Goal: Information Seeking & Learning: Check status

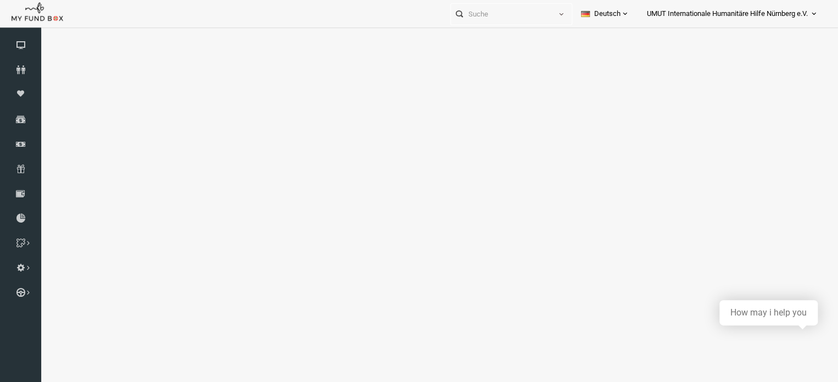
select select "100"
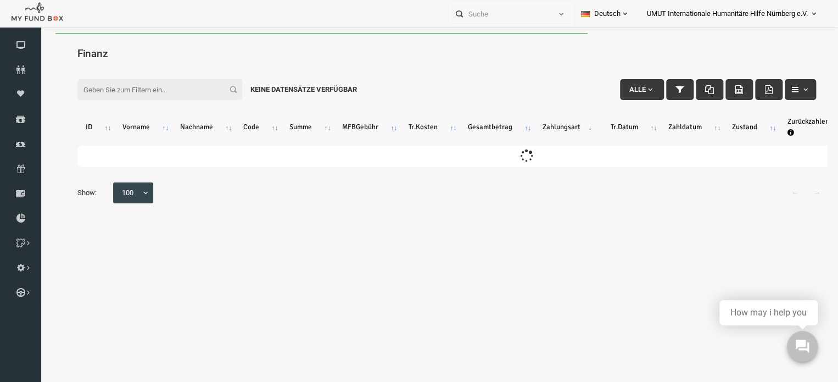
click at [187, 93] on input "Filter:" at bounding box center [144, 89] width 165 height 21
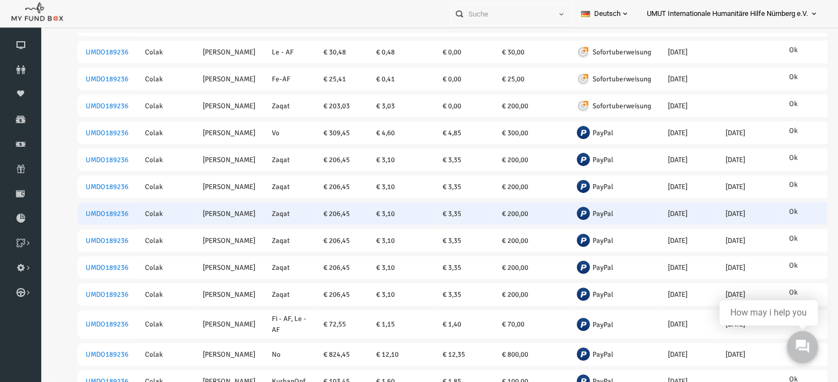
scroll to position [133, 0]
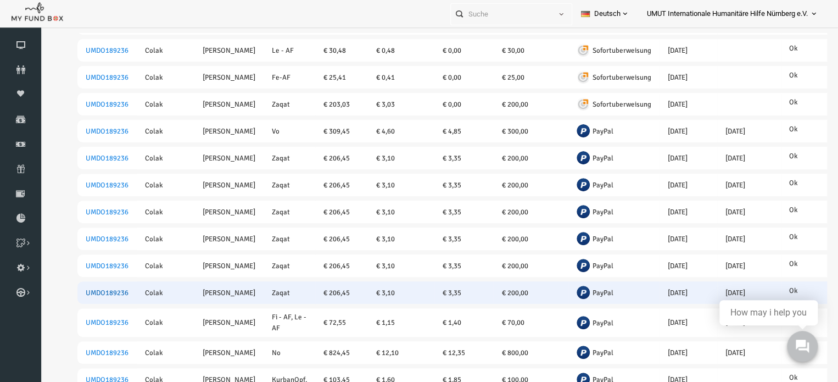
type input "[PERSON_NAME]"
click at [85, 289] on link "UMDO189236" at bounding box center [91, 292] width 43 height 9
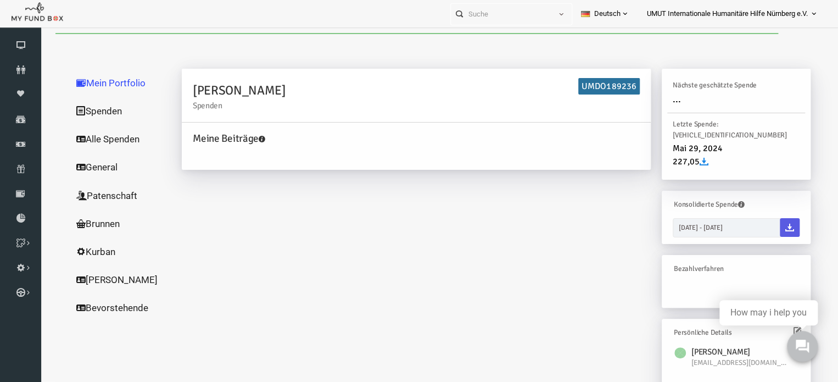
scroll to position [0, 0]
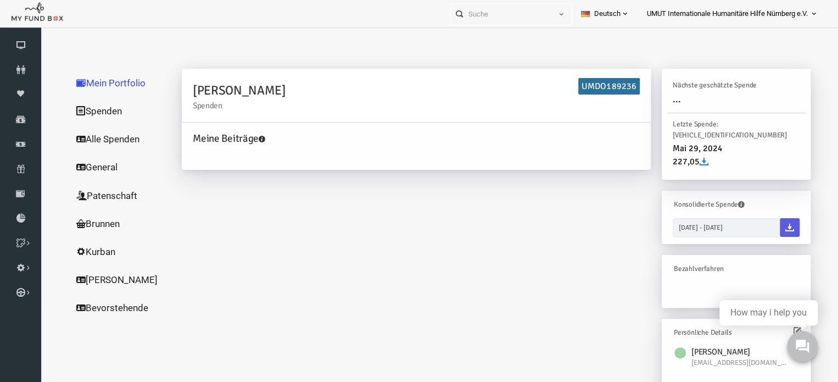
click at [97, 136] on link "Alle Spenden" at bounding box center [106, 139] width 110 height 29
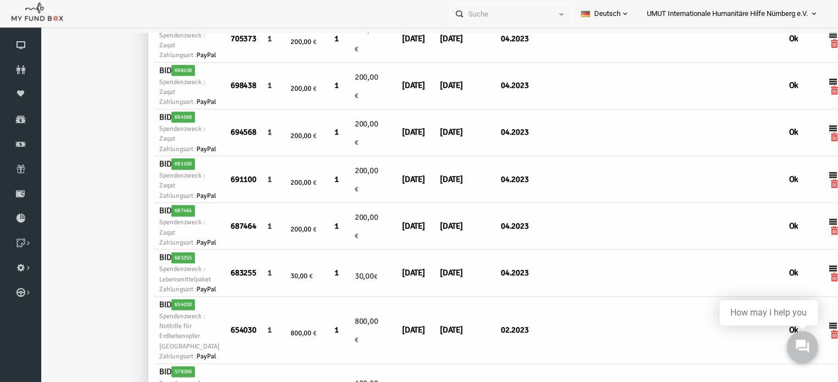
scroll to position [542, 4]
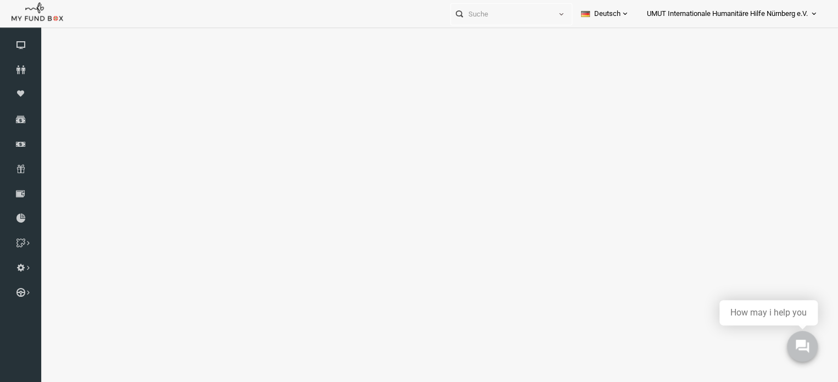
select select "100"
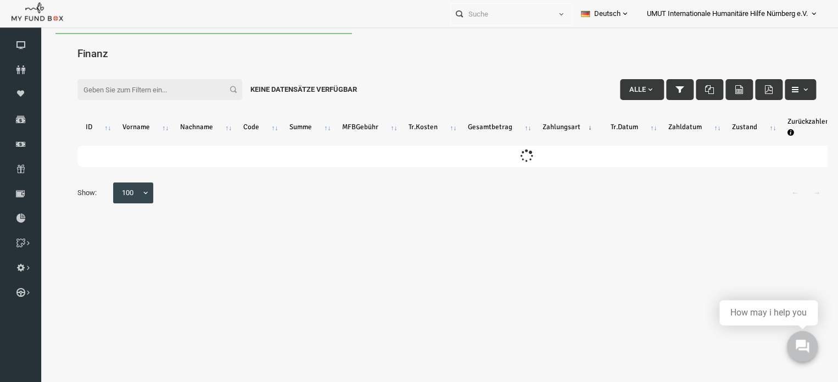
scroll to position [0, 0]
click at [113, 87] on input "Filter:" at bounding box center [144, 89] width 165 height 21
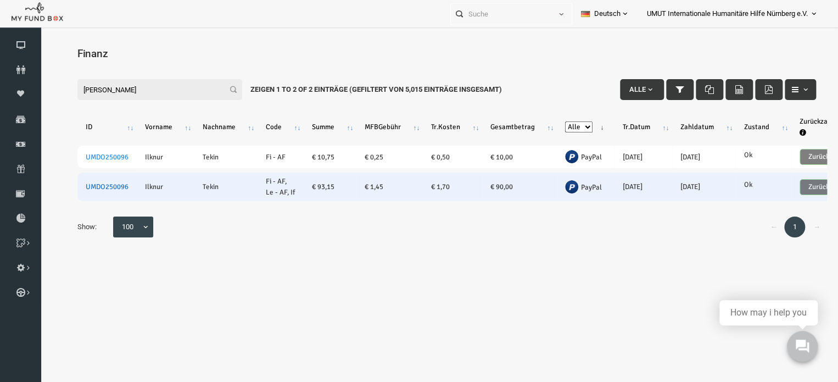
type input "[PERSON_NAME]"
click at [104, 186] on link "UMDO250096" at bounding box center [91, 186] width 43 height 9
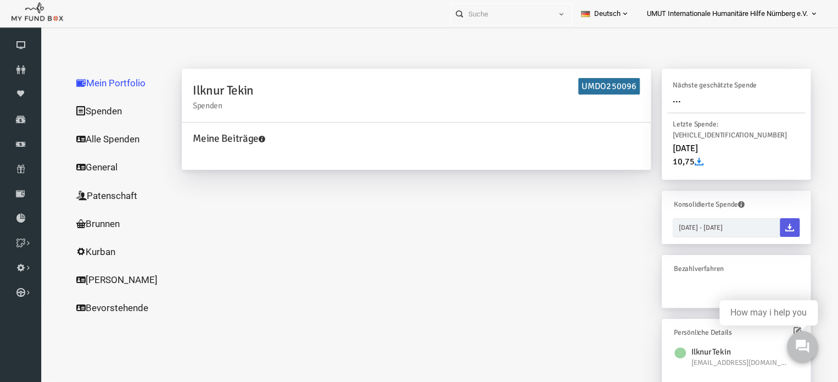
click at [84, 138] on link "Alle Spenden" at bounding box center [106, 139] width 110 height 29
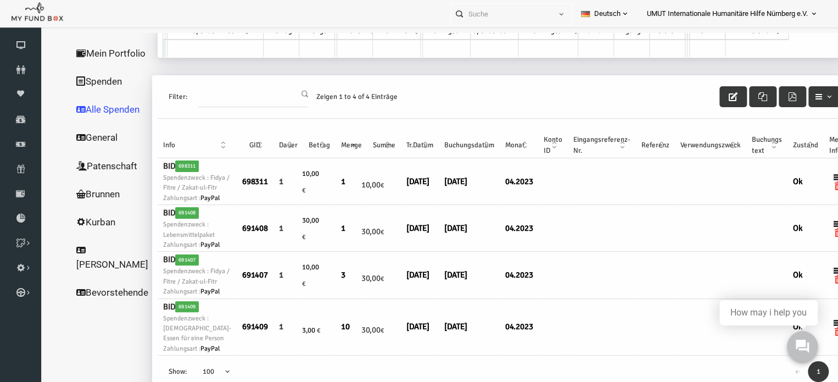
scroll to position [36, 0]
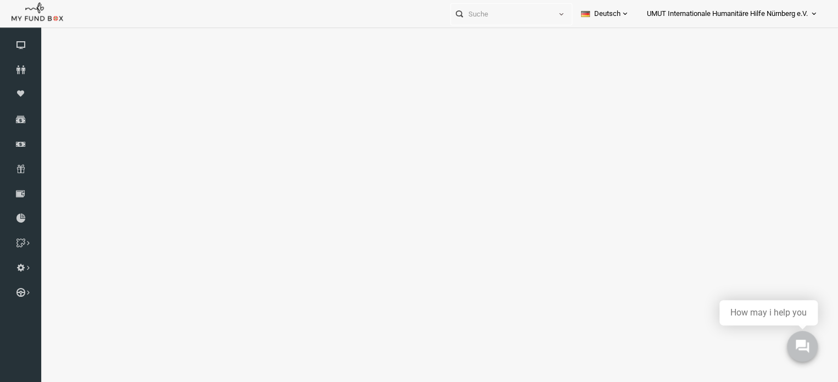
select select "100"
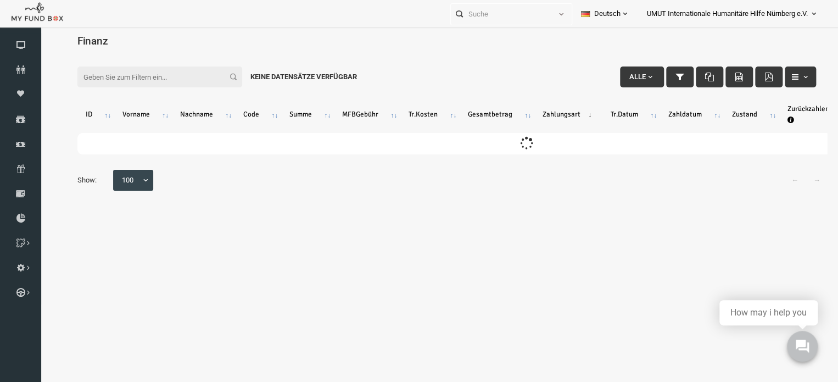
scroll to position [4, 0]
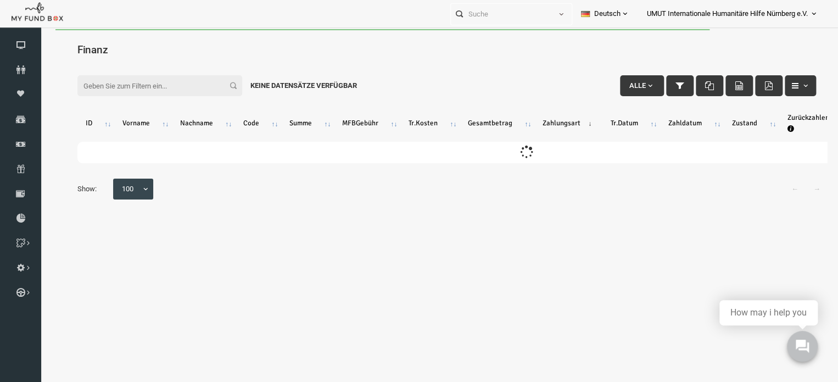
drag, startPoint x: 137, startPoint y: 86, endPoint x: 137, endPoint y: 66, distance: 19.2
click at [137, 53] on body "Spender nicht gefunden Patenschaft nicht gefunden Partner nicht gefunden !!!! B…" at bounding box center [431, 220] width 783 height 382
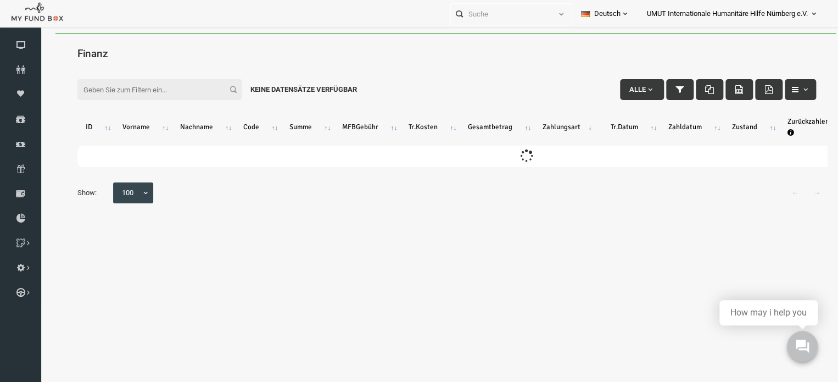
click at [134, 87] on input "Filter:" at bounding box center [144, 89] width 165 height 21
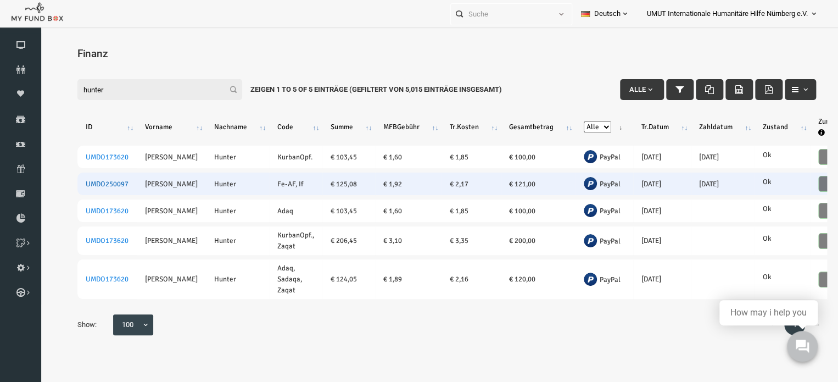
type input "hunter"
click at [94, 183] on link "UMDO250097" at bounding box center [91, 184] width 43 height 9
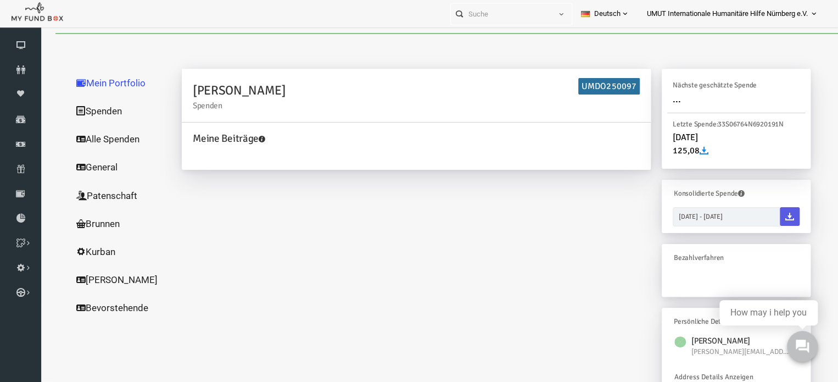
click at [79, 136] on link "Alle Spenden" at bounding box center [106, 139] width 110 height 29
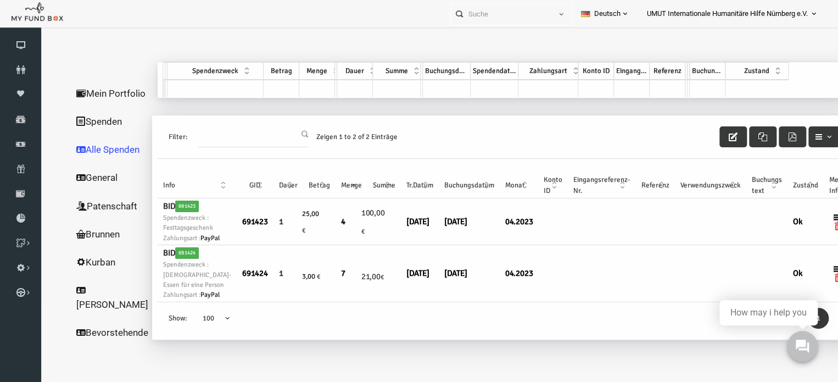
scroll to position [36, 0]
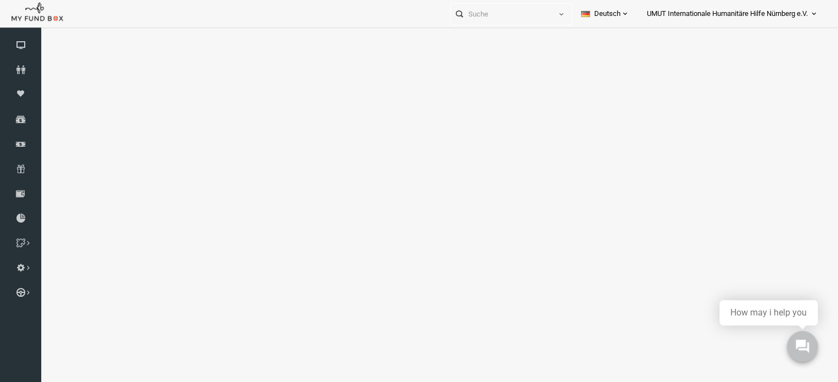
select select "100"
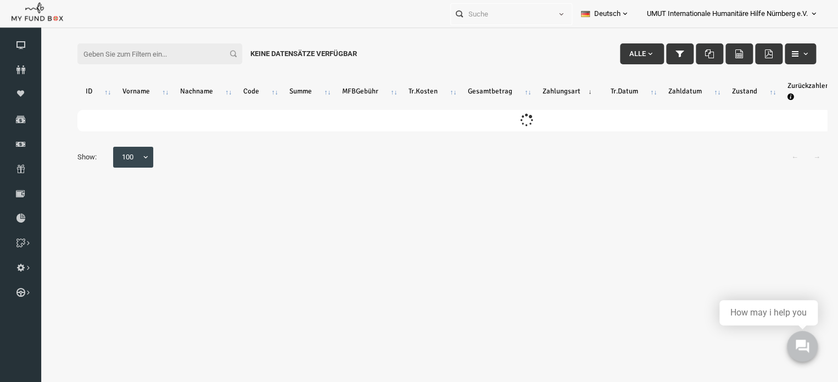
scroll to position [0, 0]
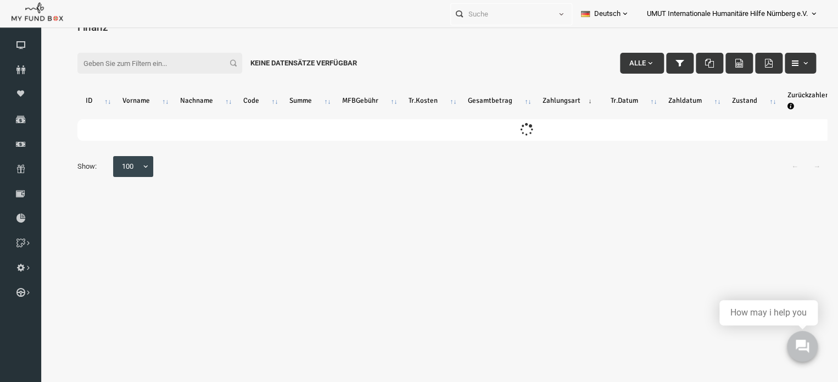
click at [157, 58] on input "Filter:" at bounding box center [144, 63] width 165 height 21
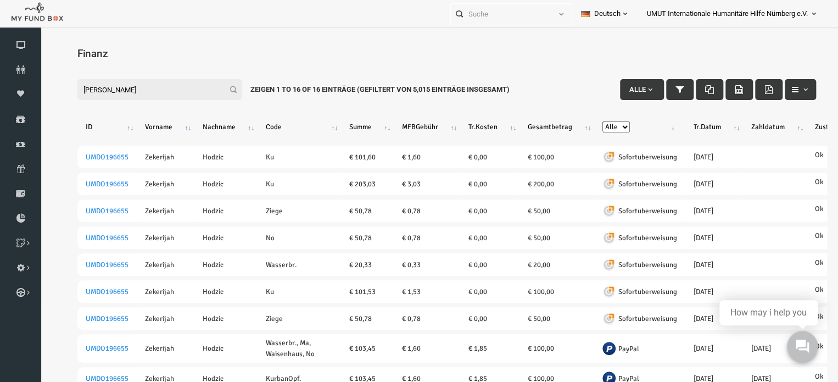
type input "[PERSON_NAME]"
click at [218, 91] on label "Filter: [PERSON_NAME]" at bounding box center [144, 89] width 165 height 21
click at [218, 91] on input "[PERSON_NAME]" at bounding box center [144, 89] width 165 height 21
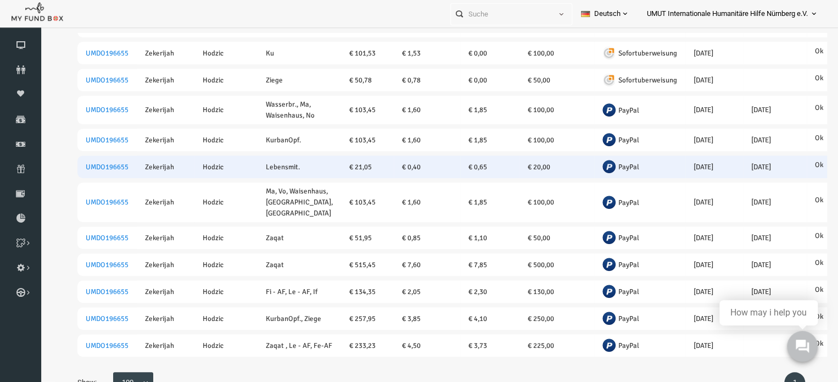
scroll to position [292, 0]
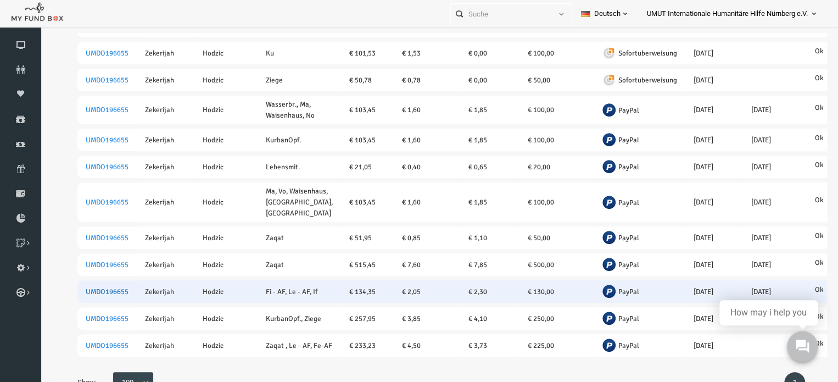
click at [97, 287] on link "UMDO196655" at bounding box center [91, 291] width 43 height 9
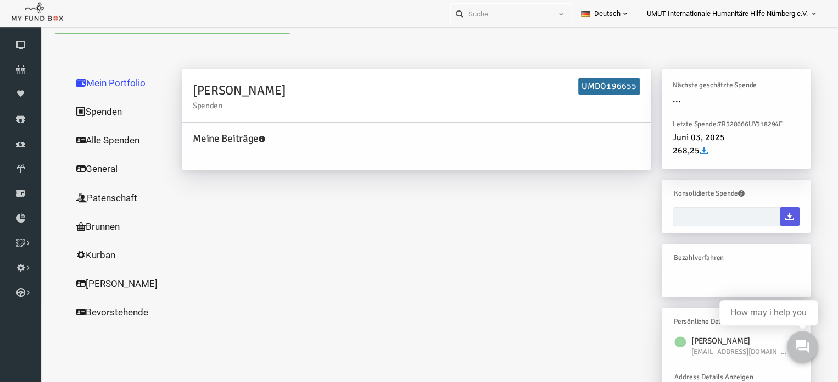
type input "[DATE] - [DATE]"
click at [91, 140] on link "Alle Spenden" at bounding box center [106, 140] width 110 height 29
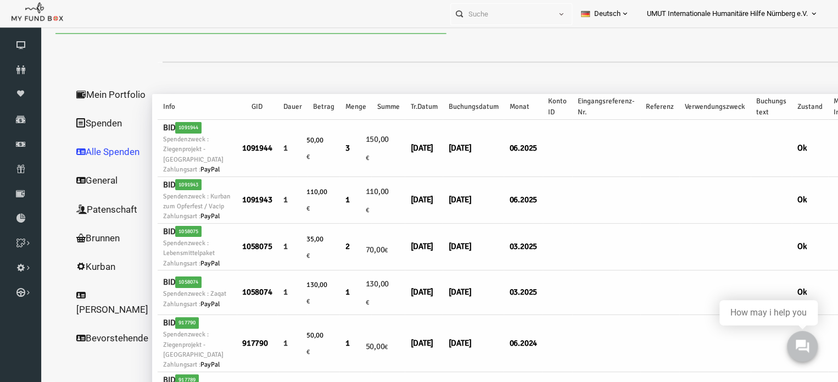
select select "100"
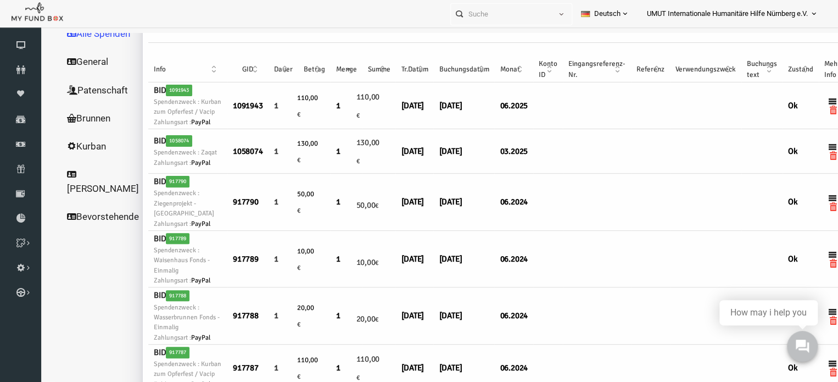
scroll to position [0, 9]
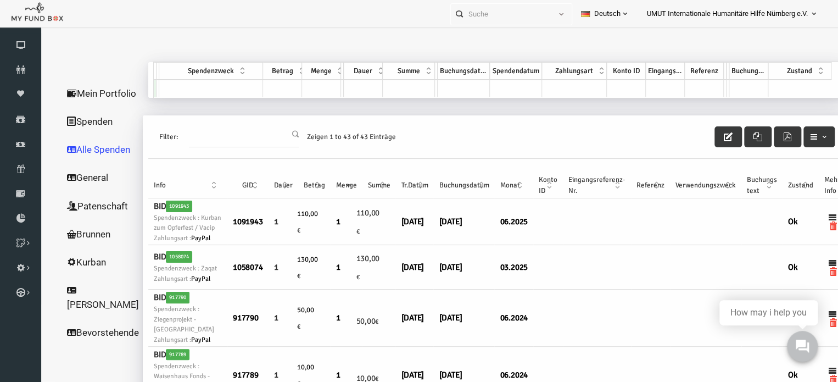
click at [391, 183] on th "Tr.Datum" at bounding box center [399, 185] width 38 height 26
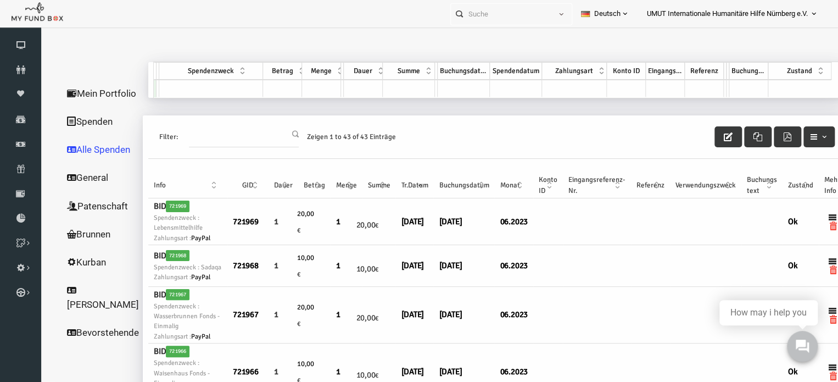
click at [390, 183] on th "Tr.Datum" at bounding box center [399, 185] width 38 height 26
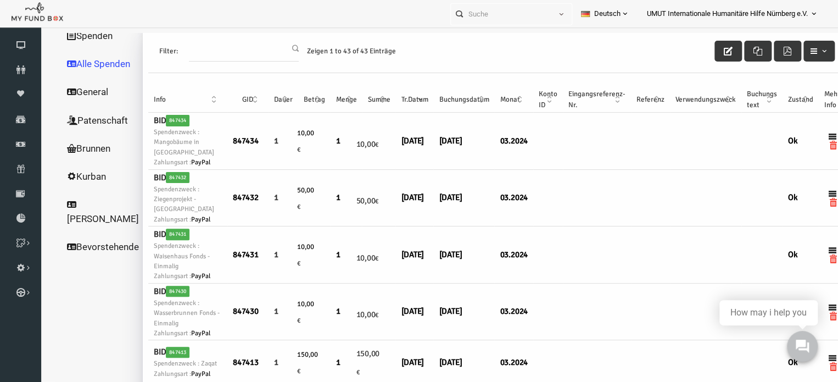
scroll to position [76, 9]
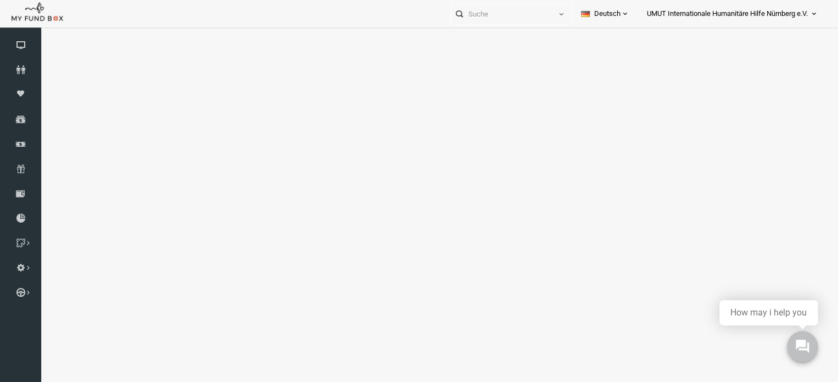
select select "100"
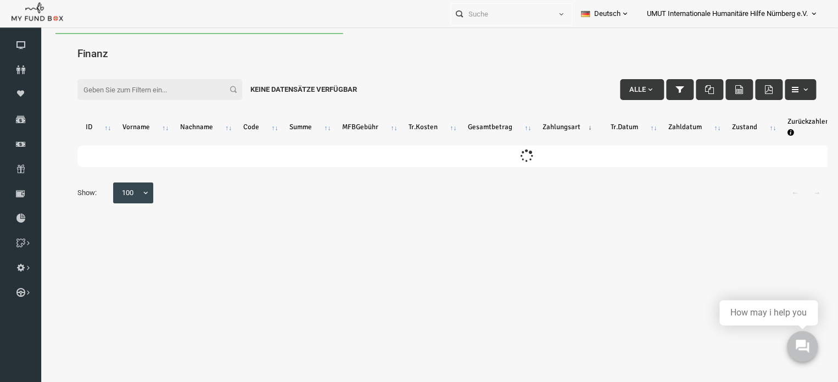
scroll to position [0, 0]
click at [165, 92] on input "Filter:" at bounding box center [144, 89] width 165 height 21
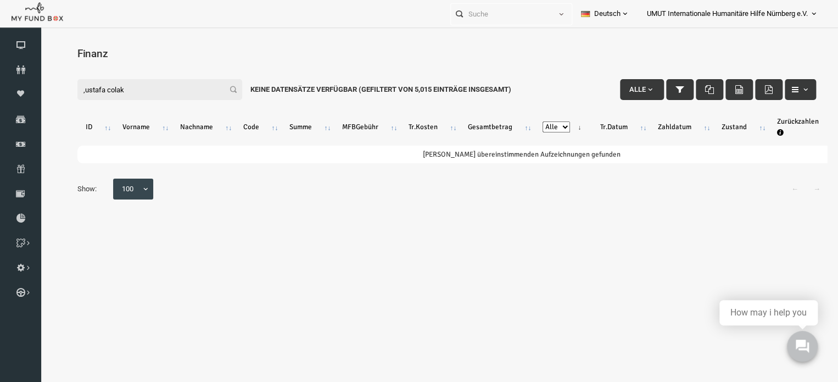
click at [69, 93] on input ",ustafa colak" at bounding box center [144, 89] width 165 height 21
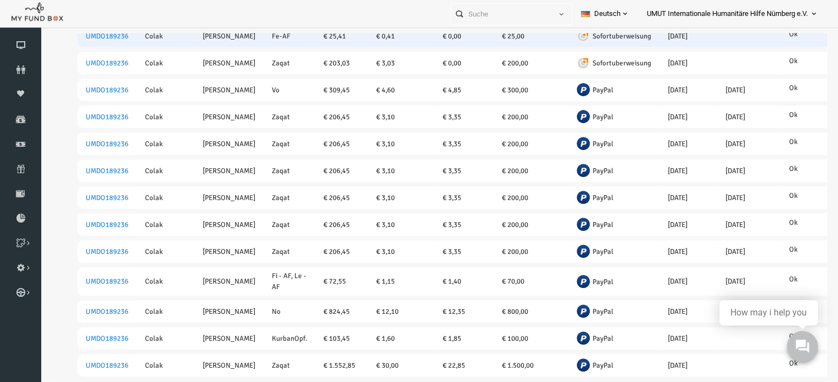
scroll to position [180, 0]
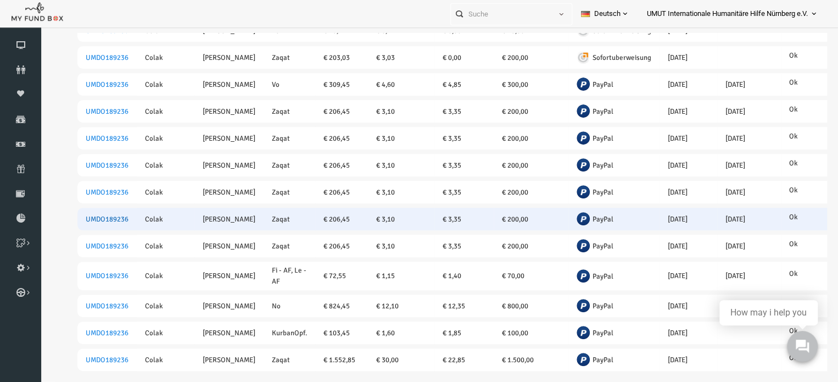
type input "[PERSON_NAME]"
click at [105, 216] on link "UMDO189236" at bounding box center [91, 219] width 43 height 9
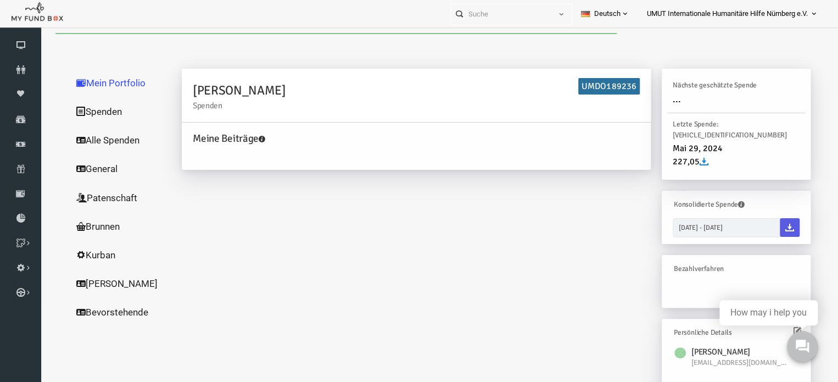
click at [72, 140] on link "Alle Spenden" at bounding box center [106, 140] width 110 height 29
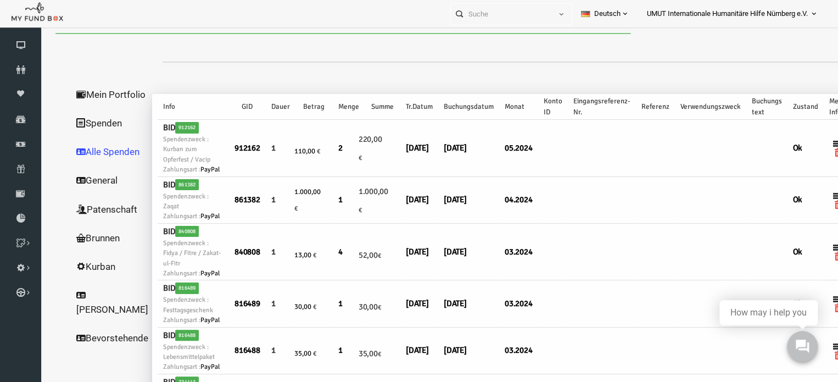
scroll to position [0, 0]
select select "100"
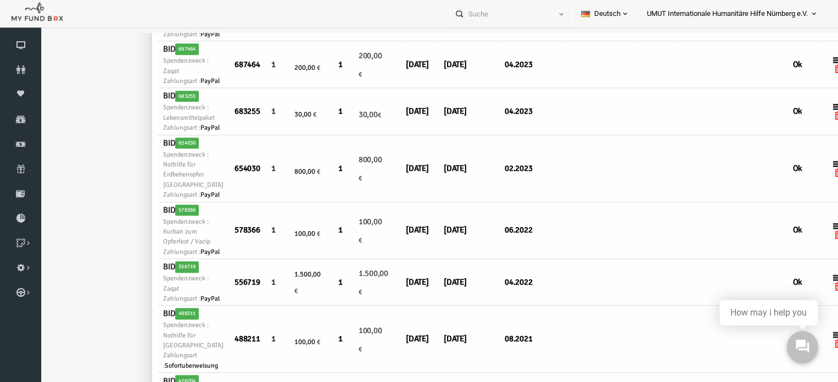
scroll to position [709, 0]
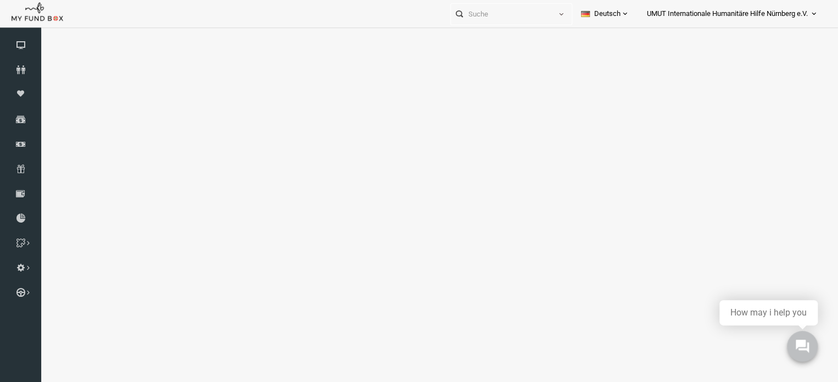
select select "100"
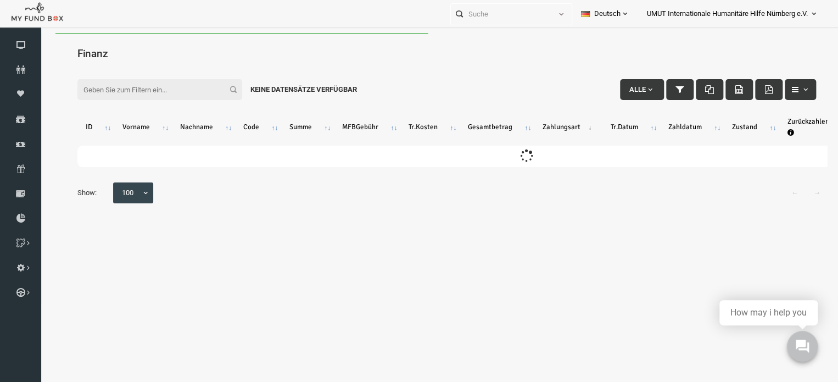
scroll to position [0, 0]
click at [110, 83] on input "Filter:" at bounding box center [144, 89] width 165 height 21
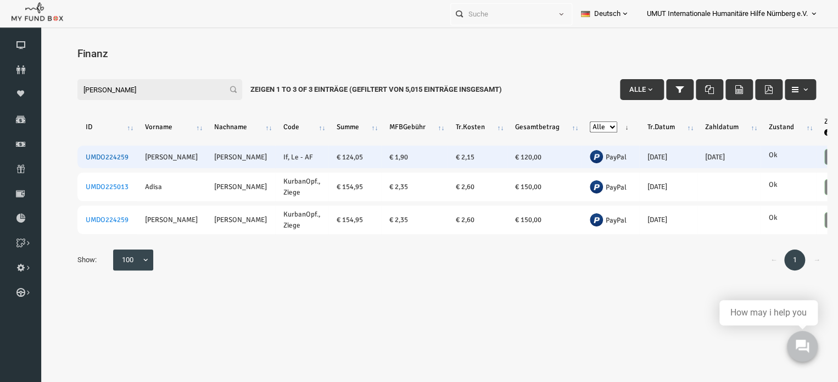
type input "[PERSON_NAME]"
click at [99, 153] on link "UMDO224259" at bounding box center [91, 157] width 43 height 9
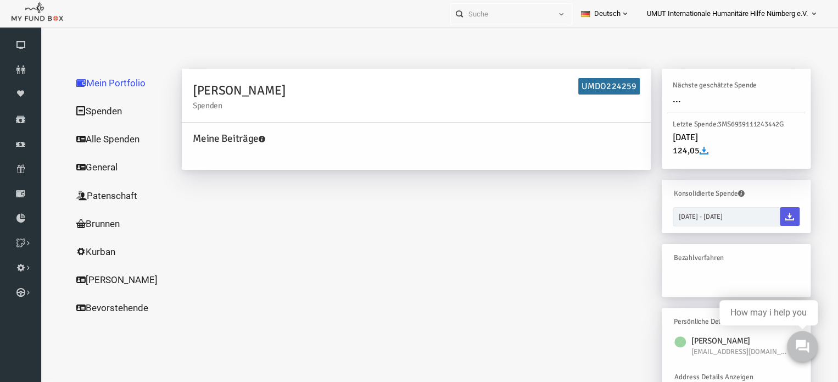
click at [94, 136] on link "Alle Spenden" at bounding box center [106, 139] width 110 height 29
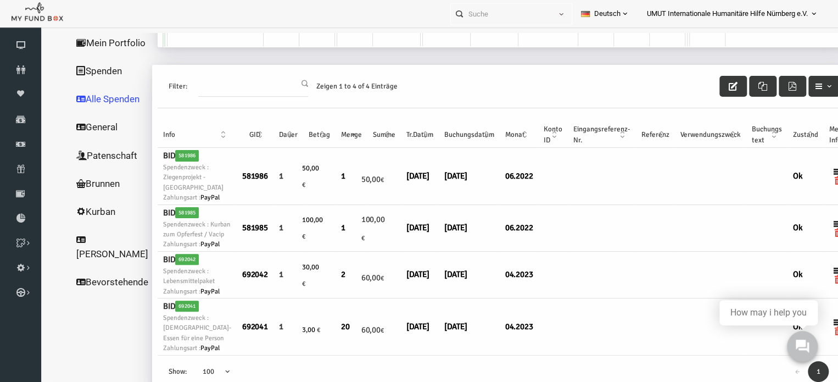
scroll to position [36, 0]
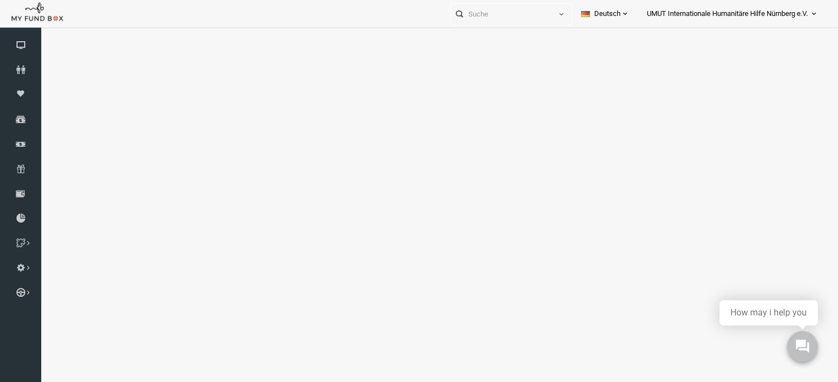
select select "100"
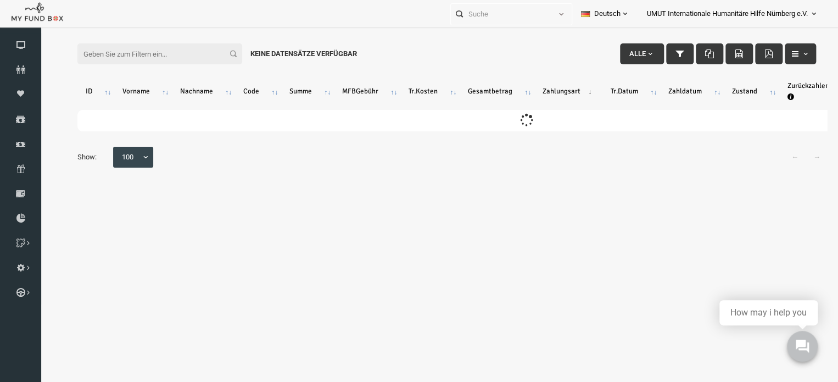
scroll to position [0, 0]
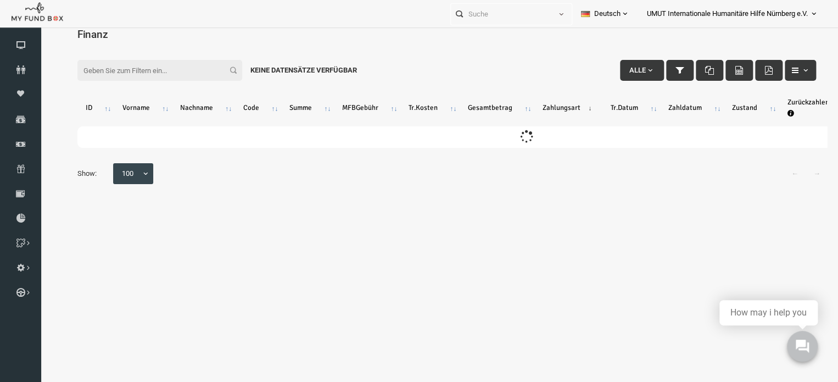
click at [165, 53] on div "Filter: Alle Keine Datensätze verfügbar" at bounding box center [431, 53] width 761 height 30
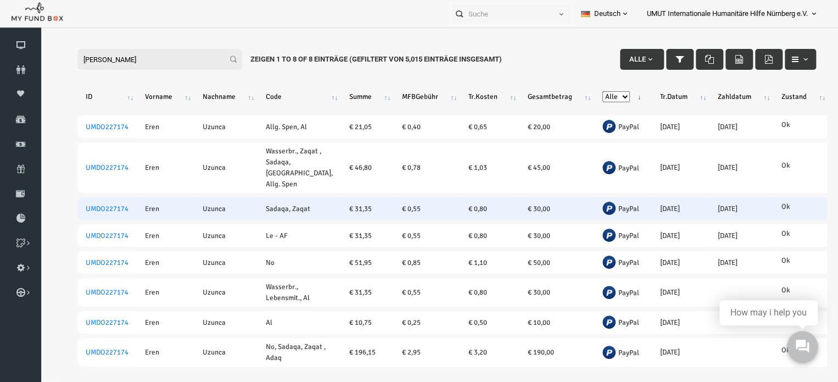
scroll to position [31, 0]
type input "[PERSON_NAME]"
click at [103, 213] on link "UMDO227174" at bounding box center [91, 208] width 43 height 9
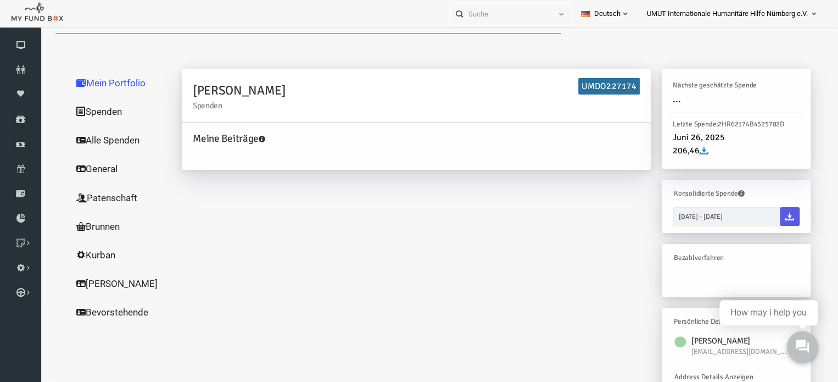
drag, startPoint x: 103, startPoint y: 228, endPoint x: 112, endPoint y: 142, distance: 86.1
click at [112, 142] on link "Alle Spenden" at bounding box center [106, 140] width 110 height 29
select select "100"
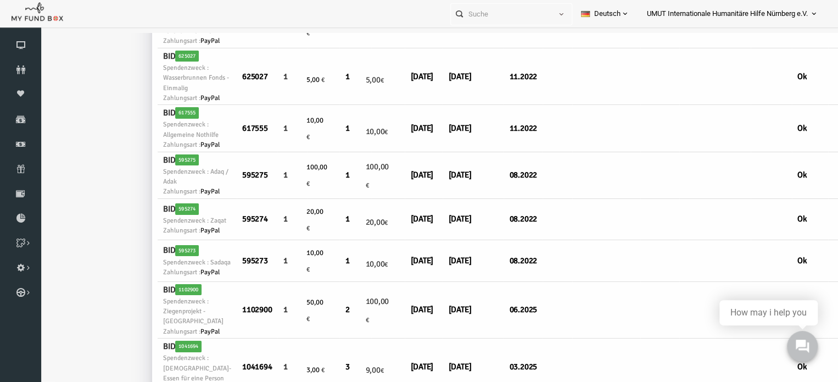
scroll to position [1981, 0]
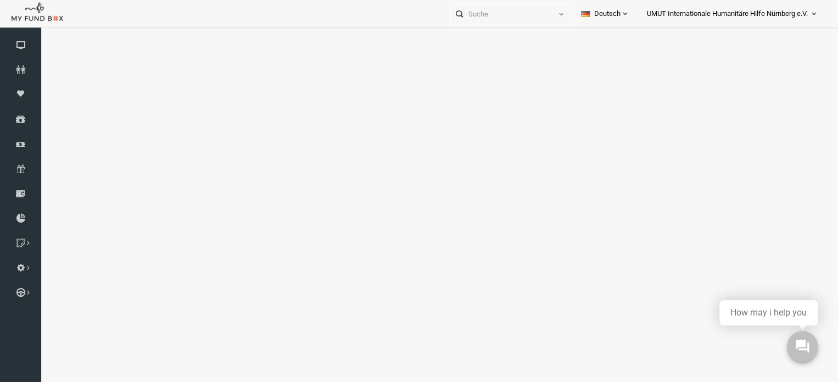
select select "100"
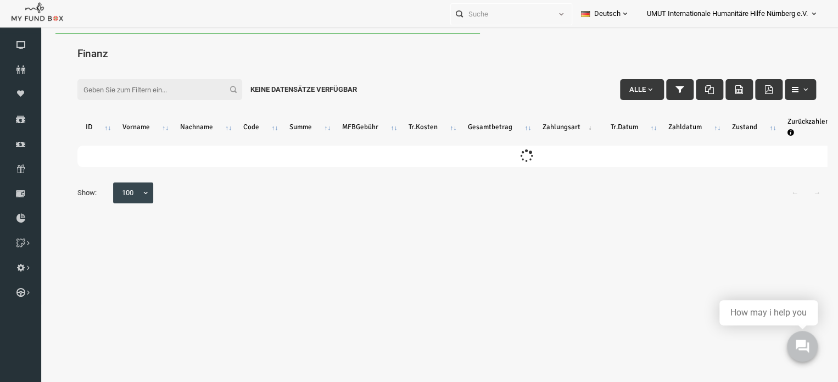
scroll to position [0, 0]
click at [158, 86] on input "Filter:" at bounding box center [144, 89] width 165 height 21
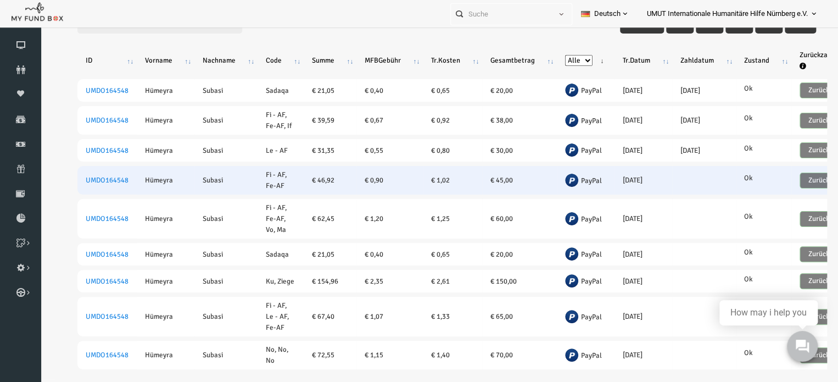
scroll to position [28, 0]
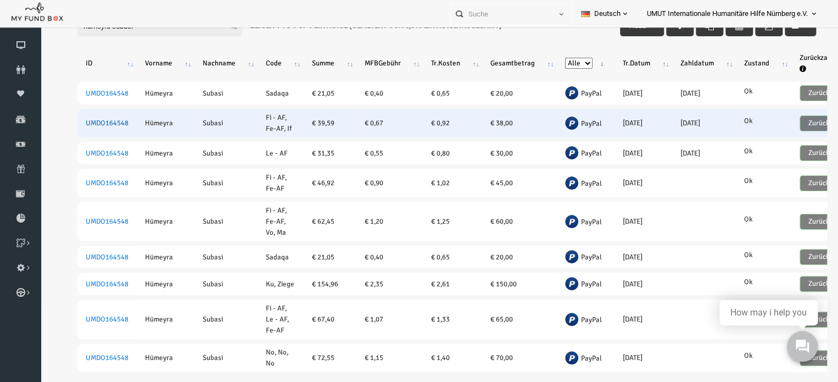
type input "hümeyra subasi"
click at [102, 124] on link "UMDO164548" at bounding box center [91, 123] width 43 height 9
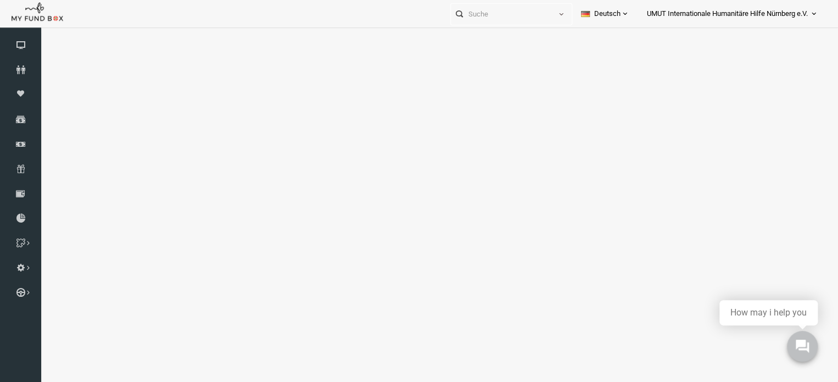
select select "100"
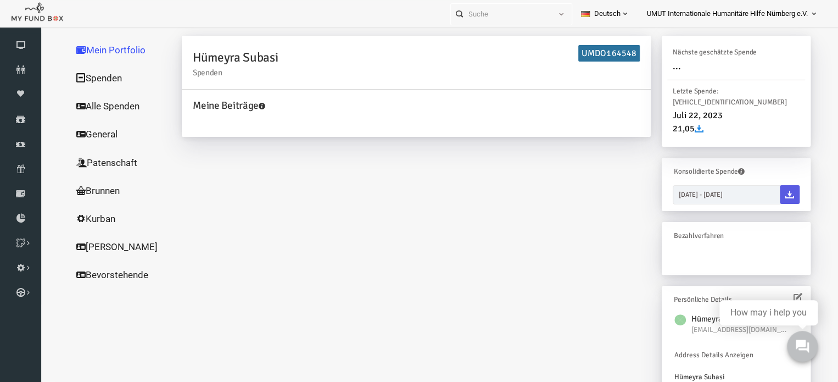
click at [105, 92] on link "Alle Spenden" at bounding box center [106, 106] width 110 height 29
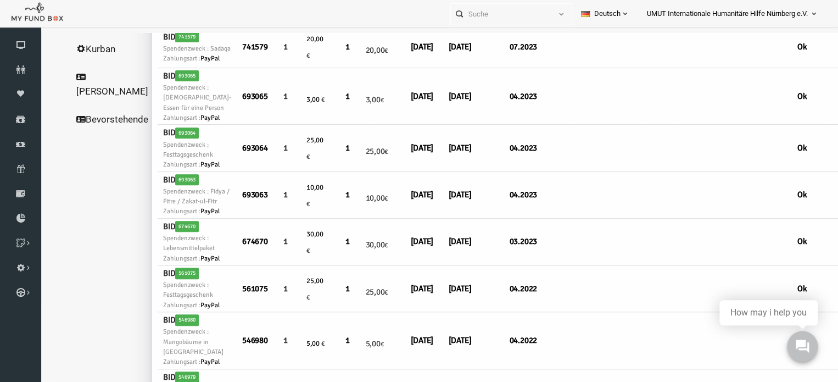
scroll to position [213, 0]
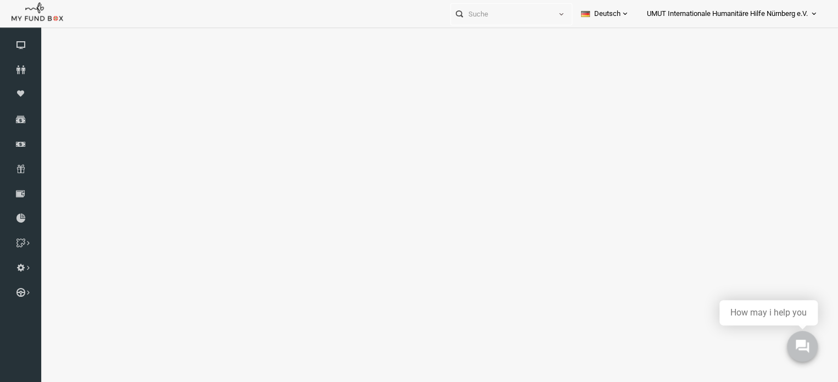
select select "100"
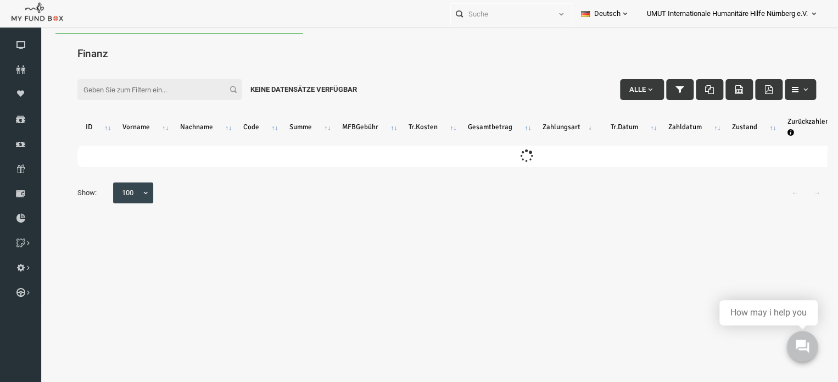
scroll to position [0, 0]
click at [148, 91] on input "Filter:" at bounding box center [144, 89] width 165 height 21
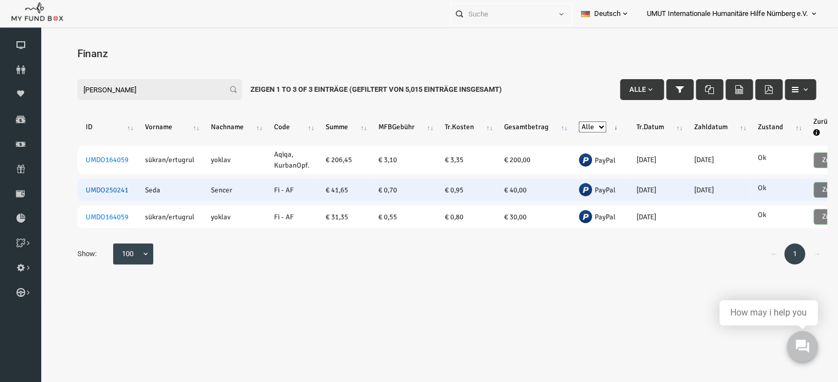
type input "[PERSON_NAME]"
click at [107, 191] on link "UMDO250241" at bounding box center [91, 190] width 43 height 9
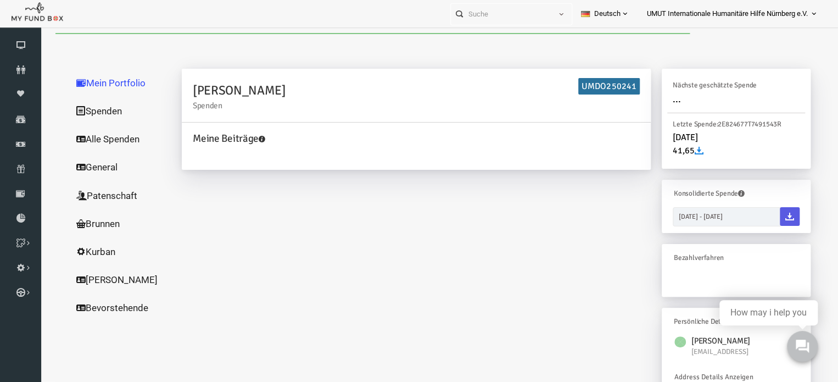
click at [91, 136] on link "Alle Spenden" at bounding box center [106, 139] width 110 height 29
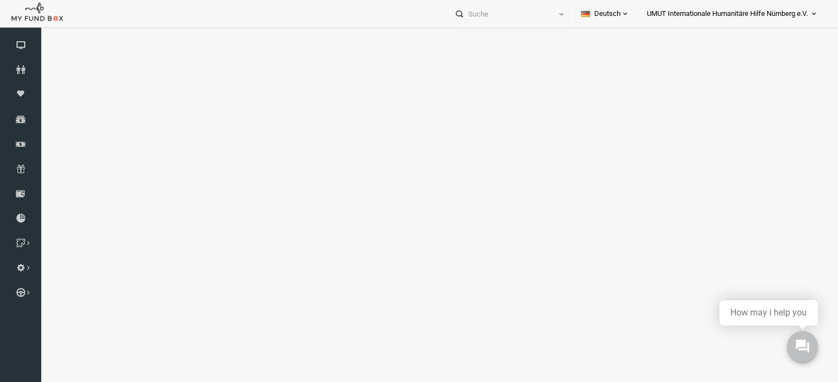
select select "100"
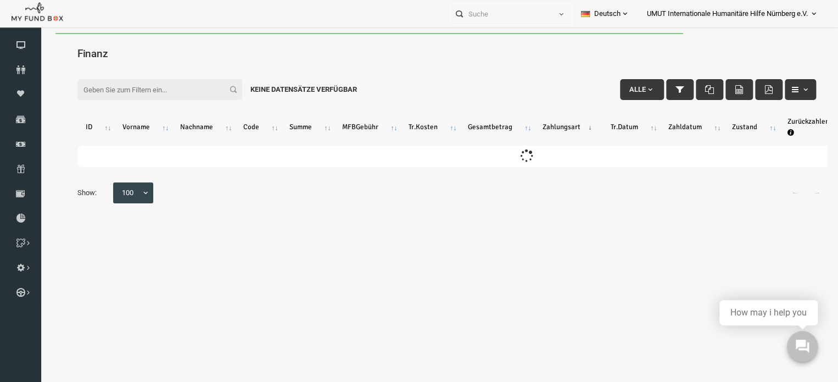
click at [130, 92] on input "Filter:" at bounding box center [144, 89] width 165 height 21
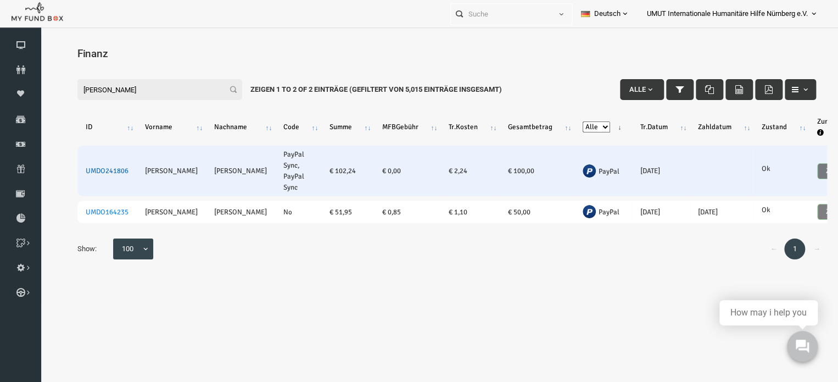
type input "[PERSON_NAME]"
click at [108, 169] on link "UMDO241806" at bounding box center [91, 170] width 43 height 9
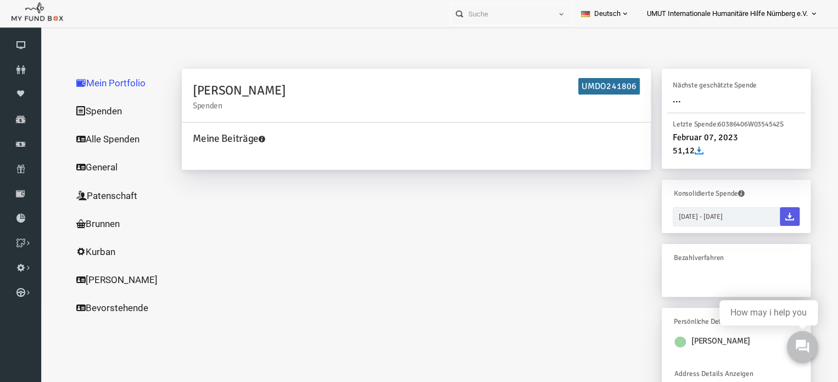
click at [110, 136] on link "Alle Spenden" at bounding box center [106, 139] width 110 height 29
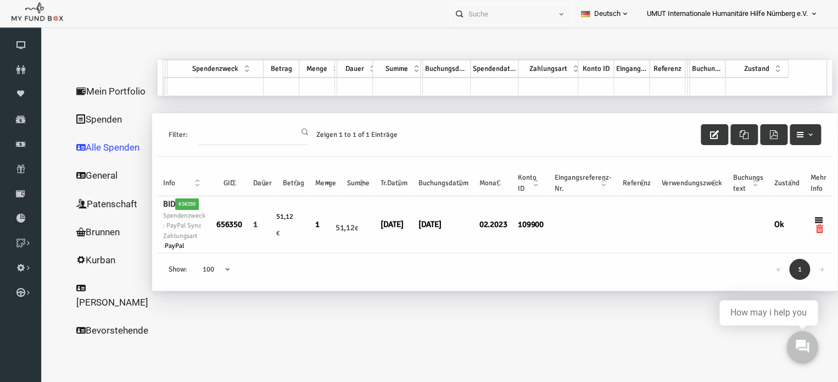
scroll to position [2, 0]
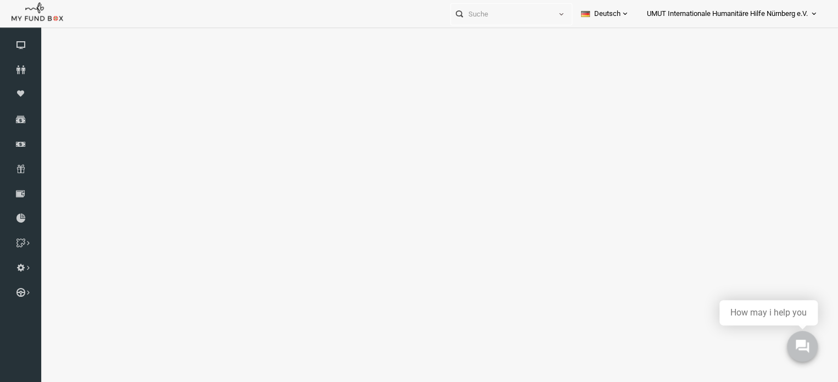
select select "100"
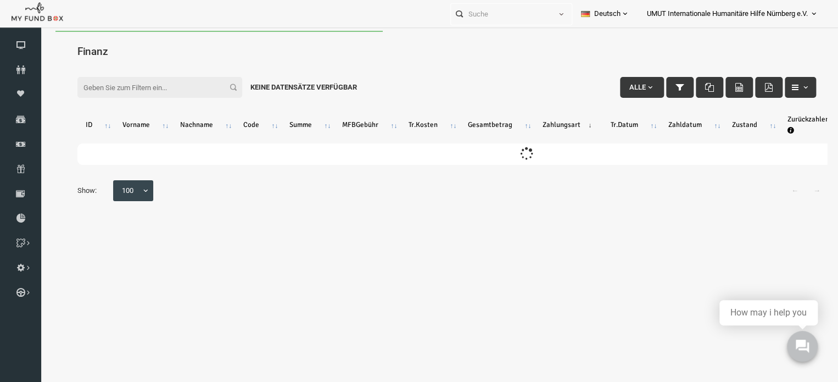
scroll to position [0, 0]
click at [114, 81] on input "Filter:" at bounding box center [144, 87] width 165 height 21
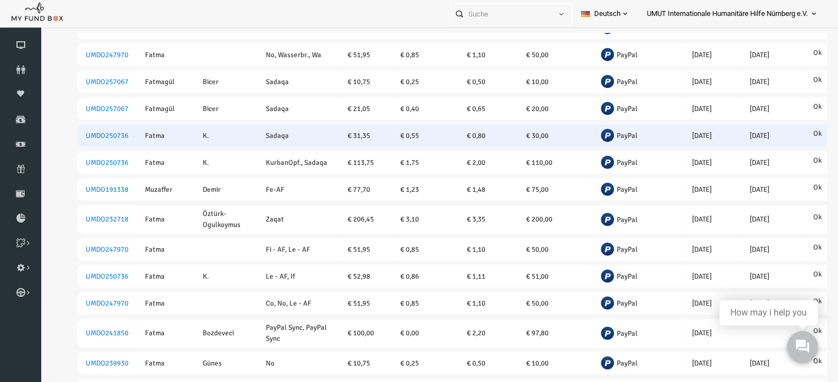
scroll to position [277, 0]
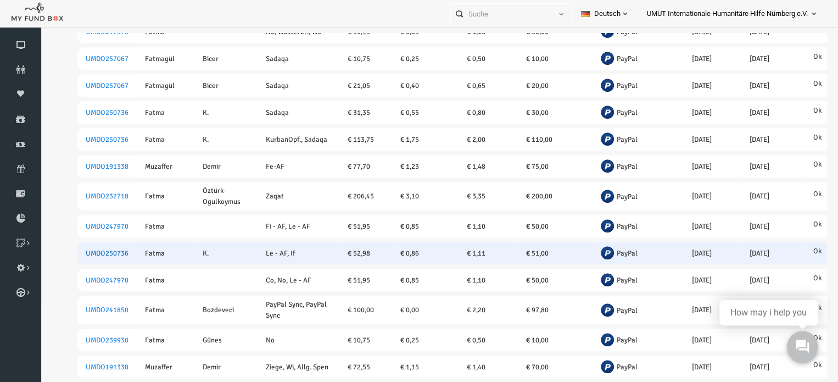
type input "fatma k"
click at [93, 258] on link "UMDO250736" at bounding box center [91, 253] width 43 height 9
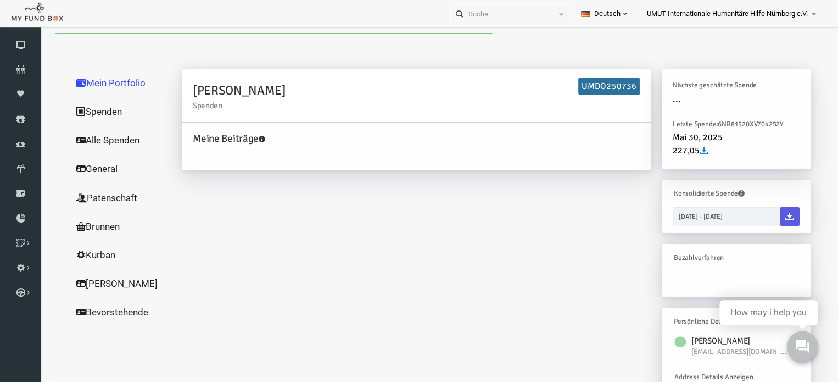
click at [97, 140] on link "Alle Spenden" at bounding box center [106, 140] width 110 height 29
select select "100"
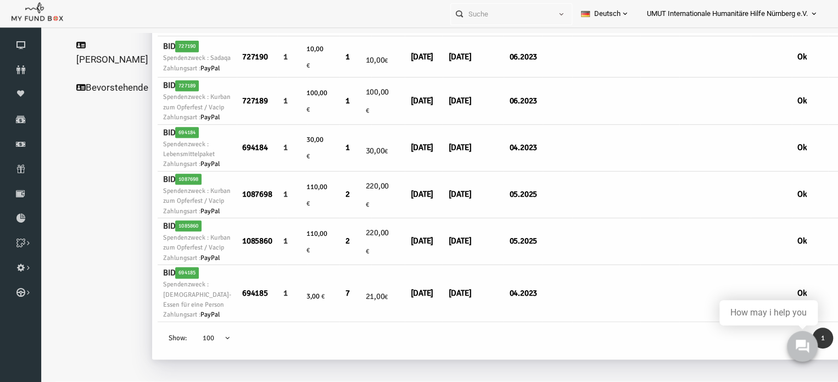
scroll to position [289, 0]
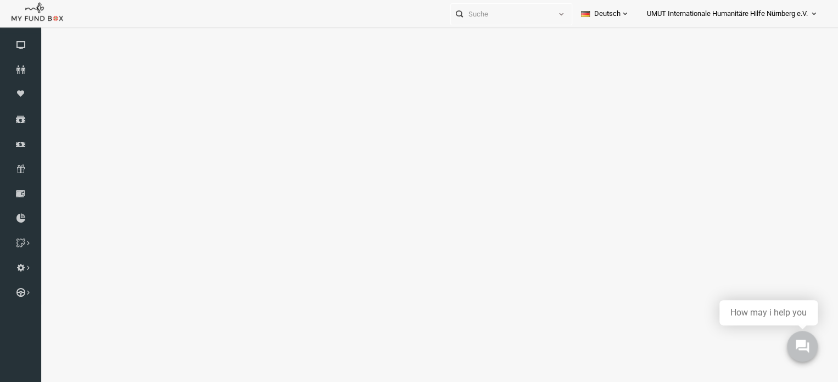
select select "100"
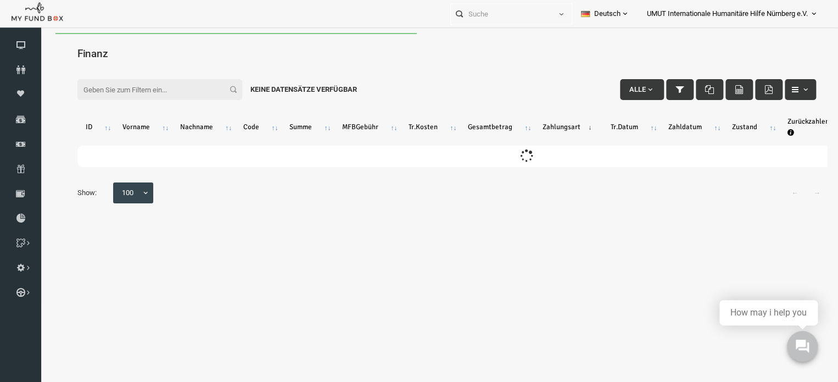
scroll to position [0, 0]
click at [119, 91] on input "Filter:" at bounding box center [144, 89] width 165 height 21
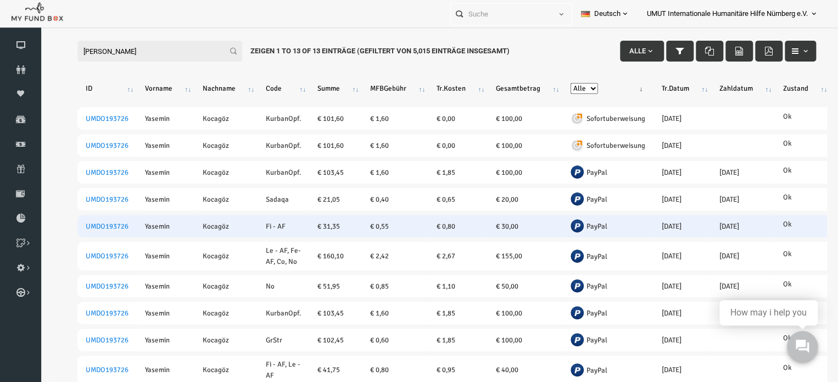
scroll to position [39, 0]
type input "[PERSON_NAME]"
click at [102, 224] on link "UMDO193726" at bounding box center [91, 225] width 43 height 9
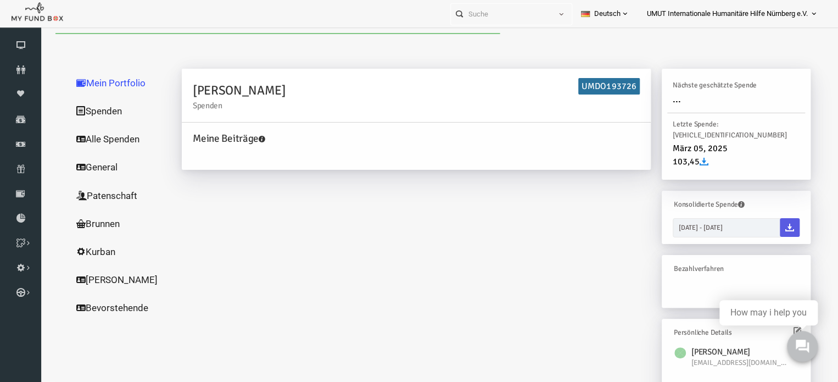
scroll to position [0, 0]
click at [104, 140] on link "Alle Spenden" at bounding box center [106, 139] width 110 height 29
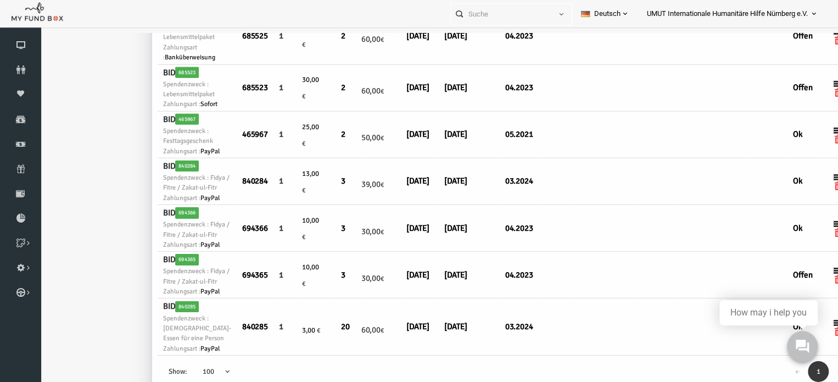
scroll to position [2084, 0]
click at [467, 281] on td "[DATE]" at bounding box center [453, 275] width 61 height 47
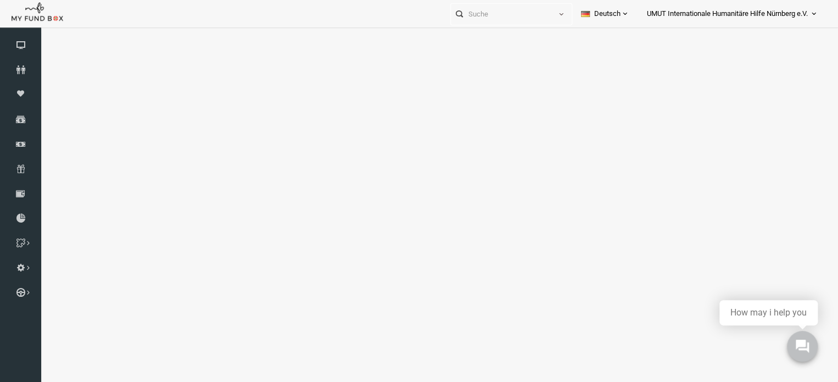
select select "100"
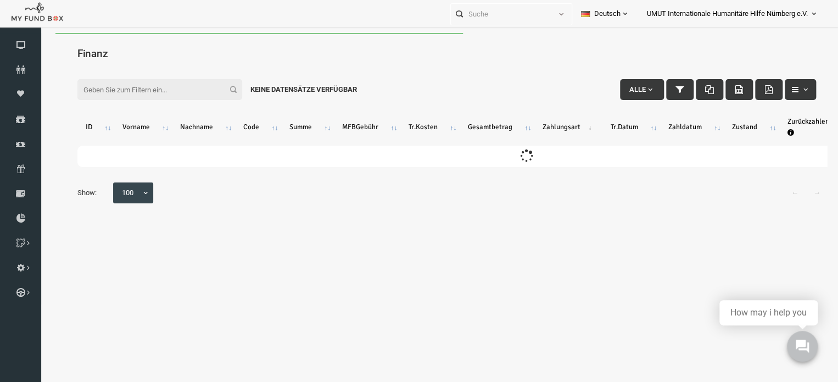
scroll to position [0, 0]
click at [145, 84] on input "Filter:" at bounding box center [144, 89] width 165 height 21
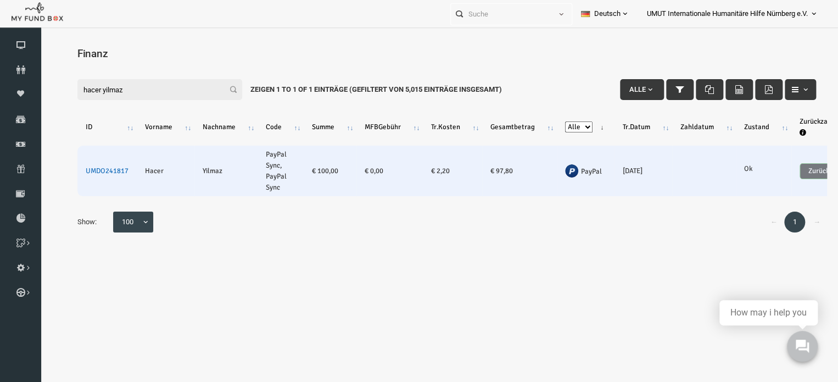
type input "hacer yilmaz"
click at [102, 169] on link "UMDO241817" at bounding box center [91, 170] width 43 height 9
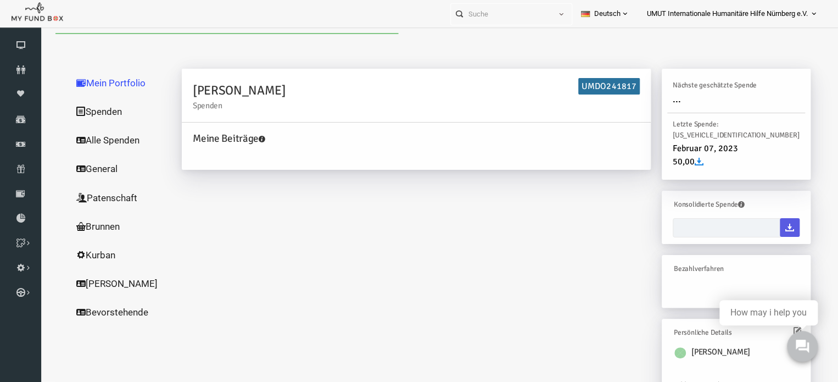
type input "[DATE] - [DATE]"
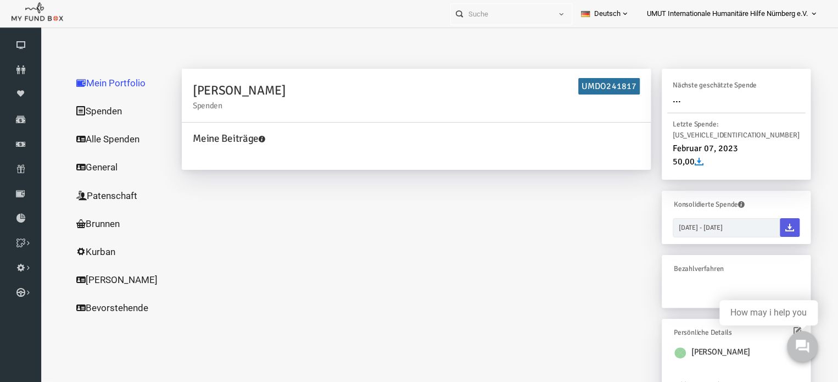
click at [94, 138] on link "Alle Spenden" at bounding box center [106, 139] width 110 height 29
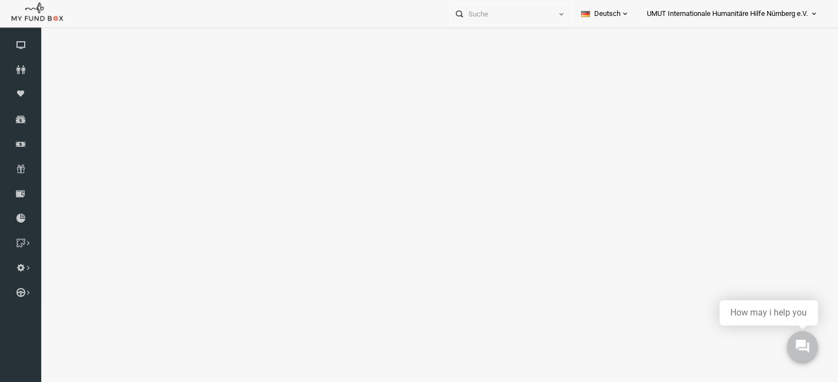
select select "100"
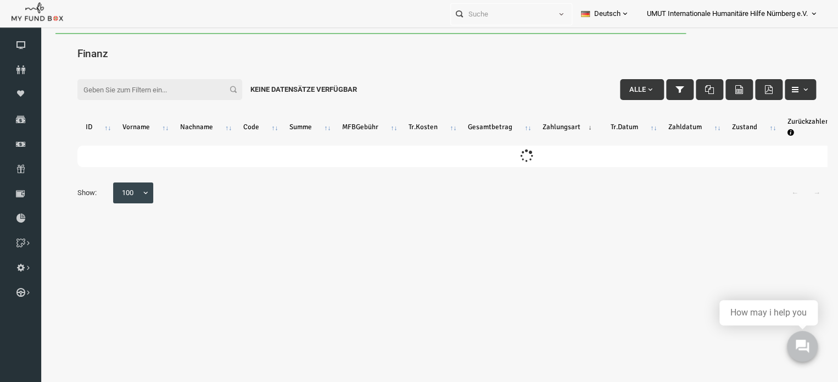
click at [96, 87] on input "Filter:" at bounding box center [144, 89] width 165 height 21
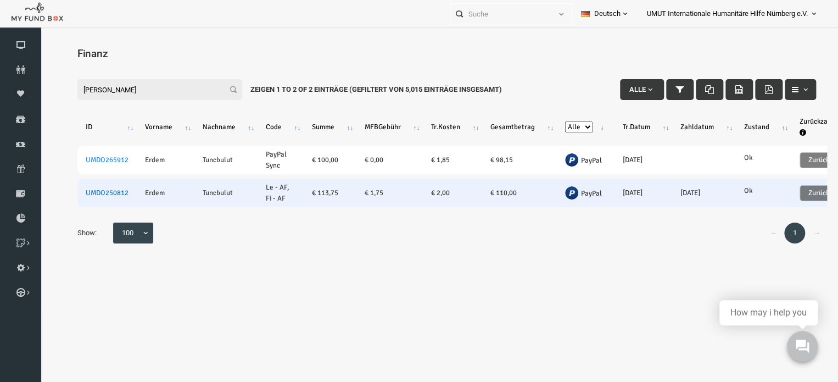
type input "[PERSON_NAME]"
click at [99, 190] on link "UMDO250812" at bounding box center [91, 192] width 43 height 9
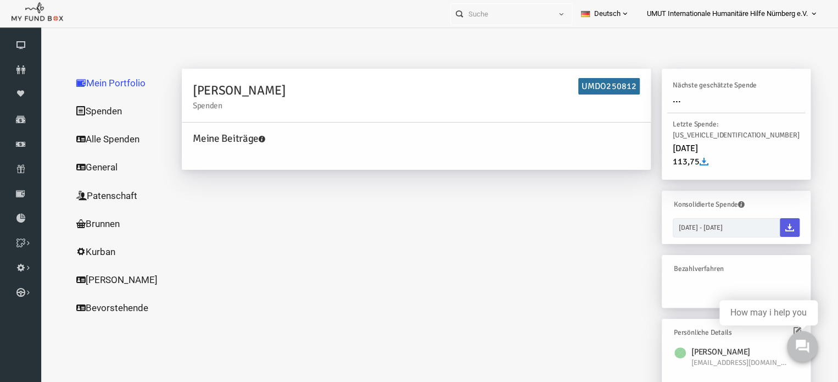
click at [99, 134] on link "Alle Spenden" at bounding box center [106, 139] width 110 height 29
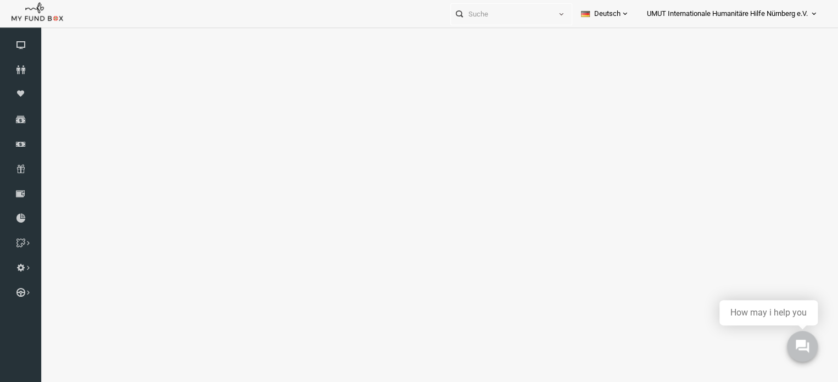
select select "100"
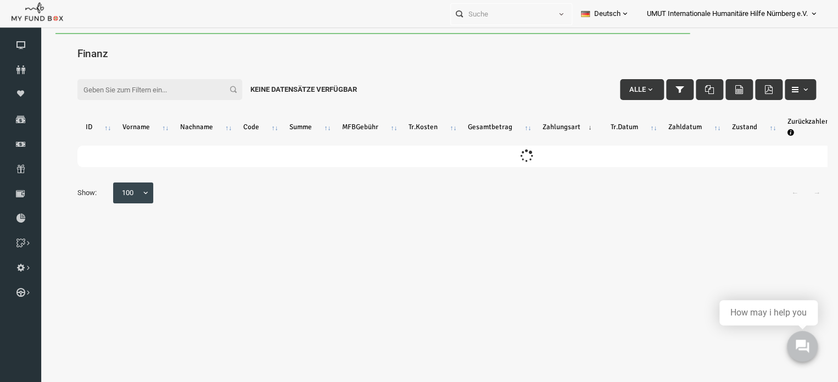
click at [110, 94] on input "Filter:" at bounding box center [144, 89] width 165 height 21
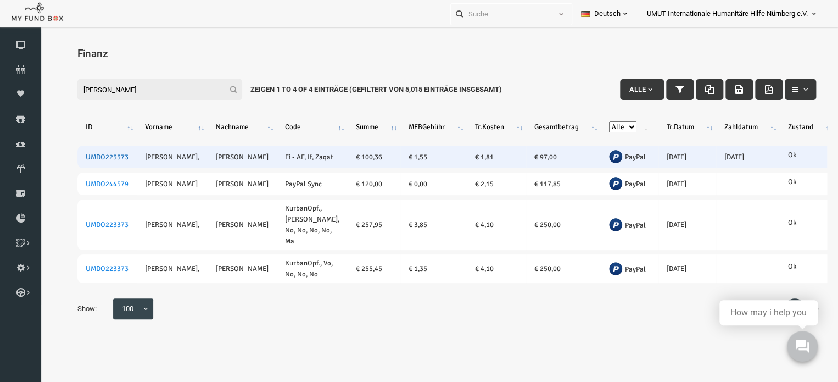
type input "[PERSON_NAME]"
click at [92, 161] on link "UMDO223373" at bounding box center [91, 157] width 43 height 9
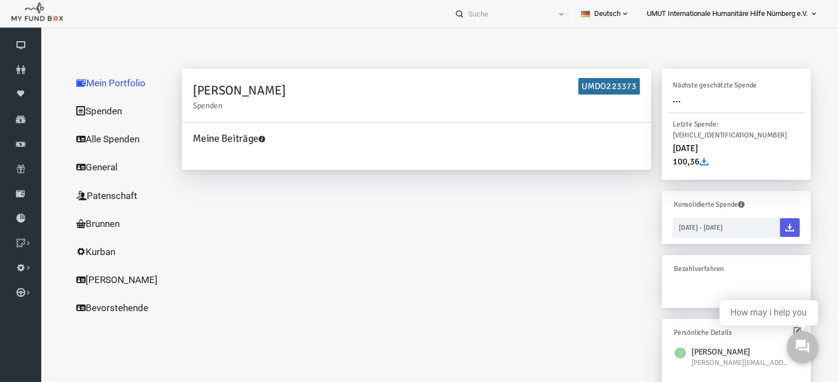
click at [93, 137] on link "Alle Spenden" at bounding box center [106, 139] width 110 height 29
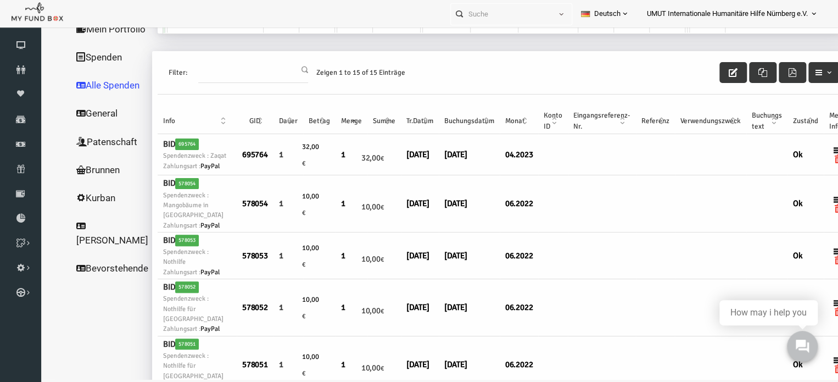
scroll to position [27, 0]
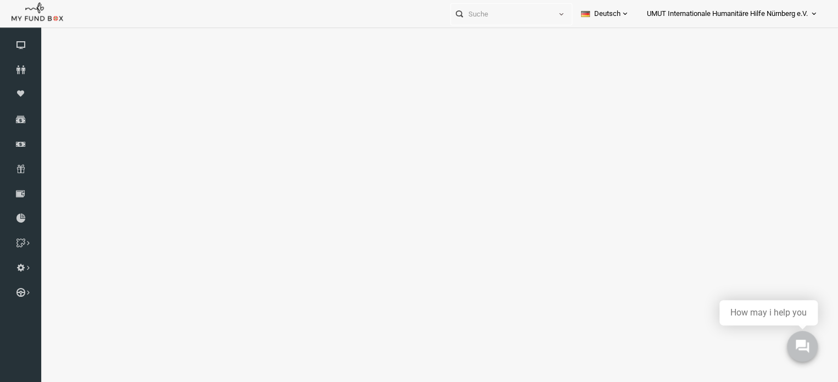
select select "100"
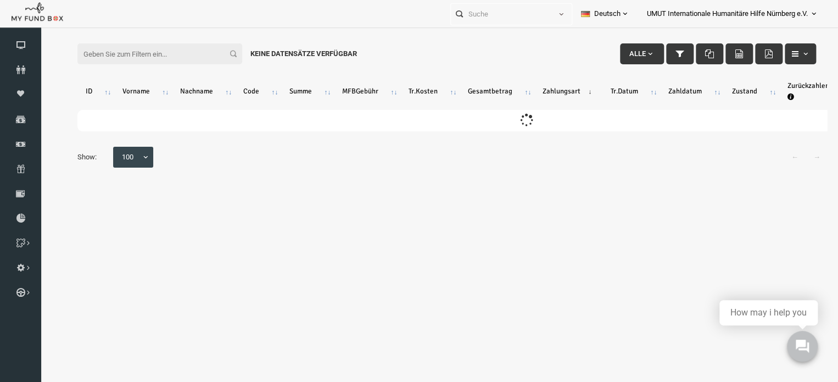
scroll to position [0, 0]
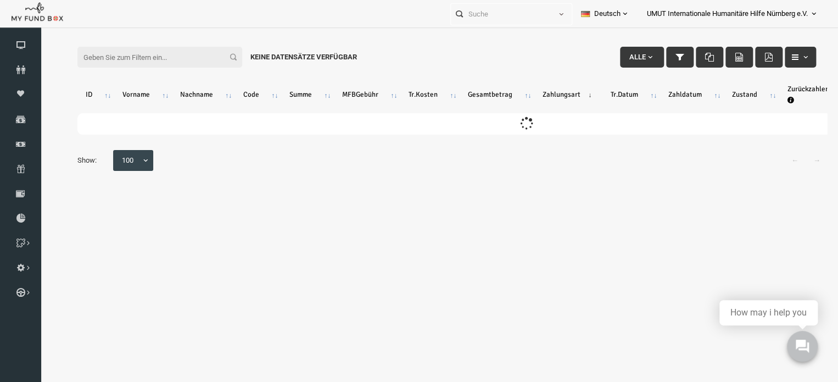
click at [194, 59] on input "Filter:" at bounding box center [144, 57] width 165 height 21
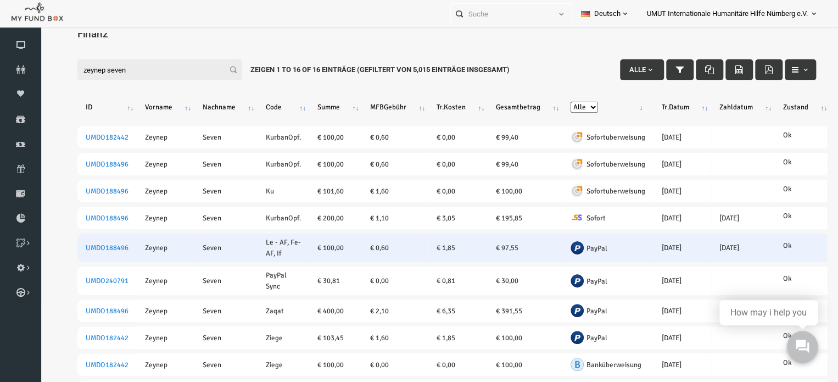
scroll to position [21, 0]
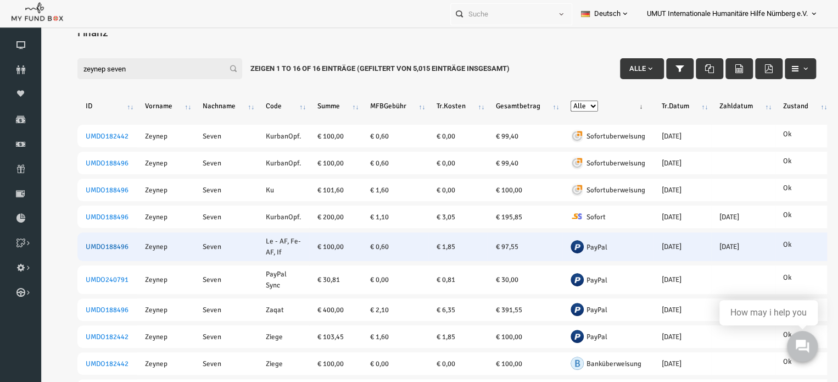
type input "zeynep seven"
click at [82, 244] on link "UMDO188496" at bounding box center [91, 246] width 43 height 9
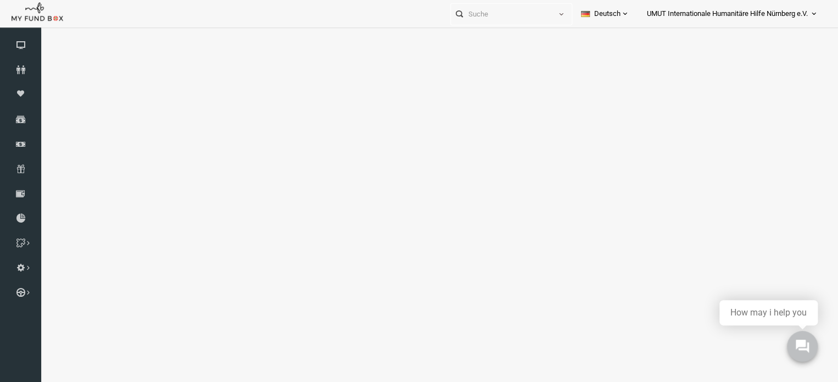
select select "100"
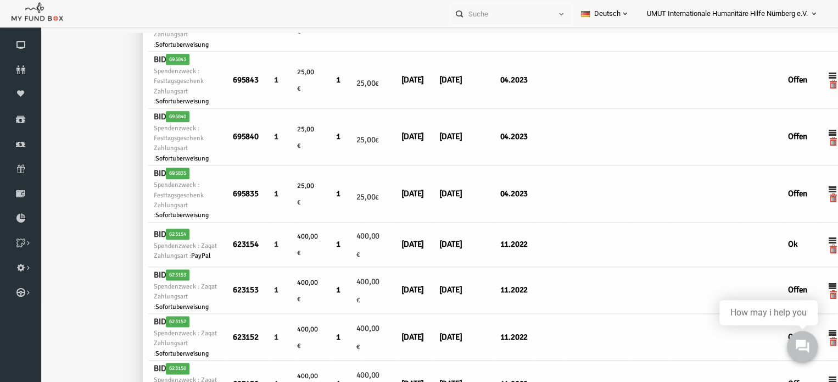
scroll to position [569, 9]
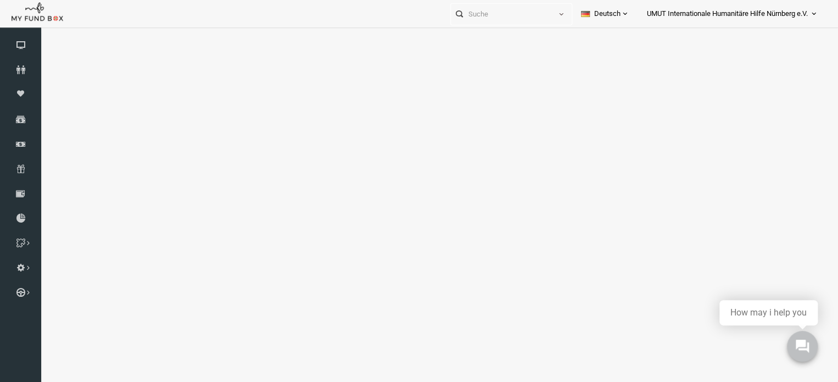
select select "100"
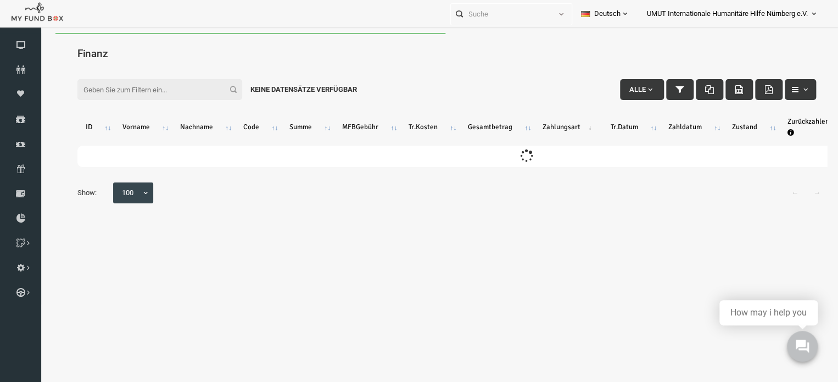
scroll to position [0, 0]
click at [133, 93] on input "Filter:" at bounding box center [144, 89] width 165 height 21
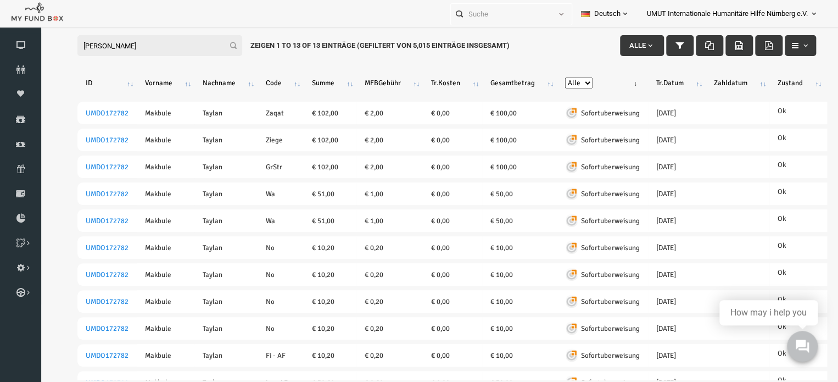
scroll to position [8, 0]
type input "m"
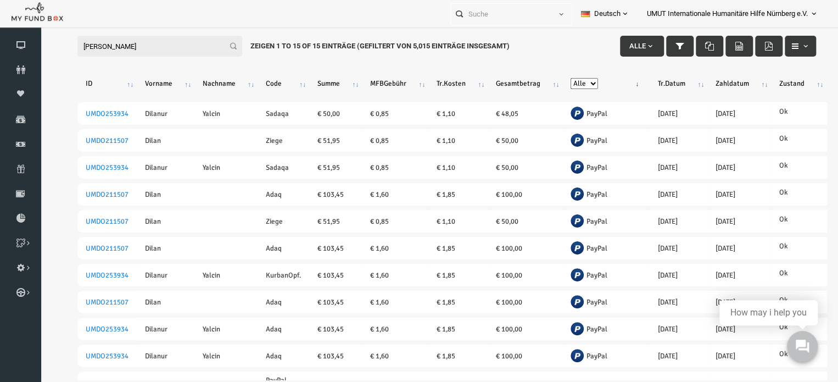
scroll to position [0, 0]
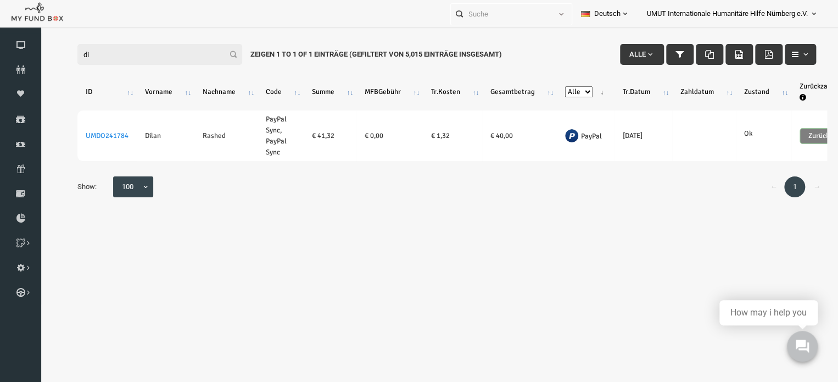
type input "d"
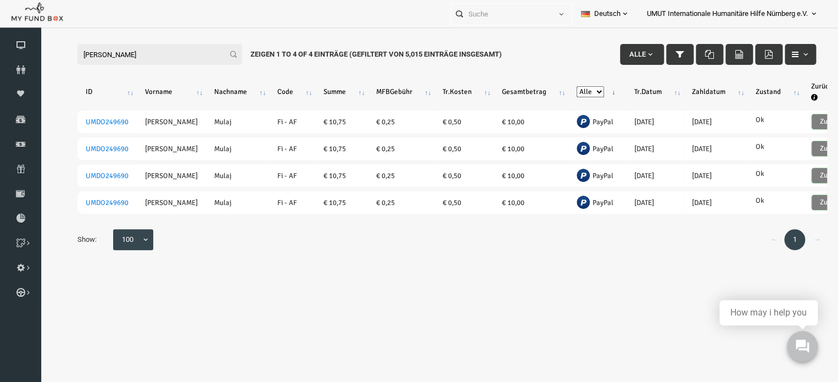
type input "[PERSON_NAME]"
click at [699, 13] on span "UMUT Internationale Humanitäre Hilfe Nürnberg e.V." at bounding box center [727, 13] width 161 height 19
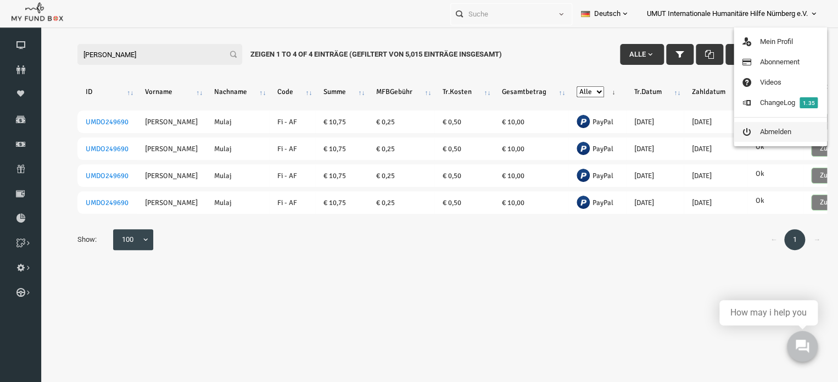
click at [757, 132] on link "Abmelden" at bounding box center [780, 132] width 93 height 20
